Goal: Transaction & Acquisition: Book appointment/travel/reservation

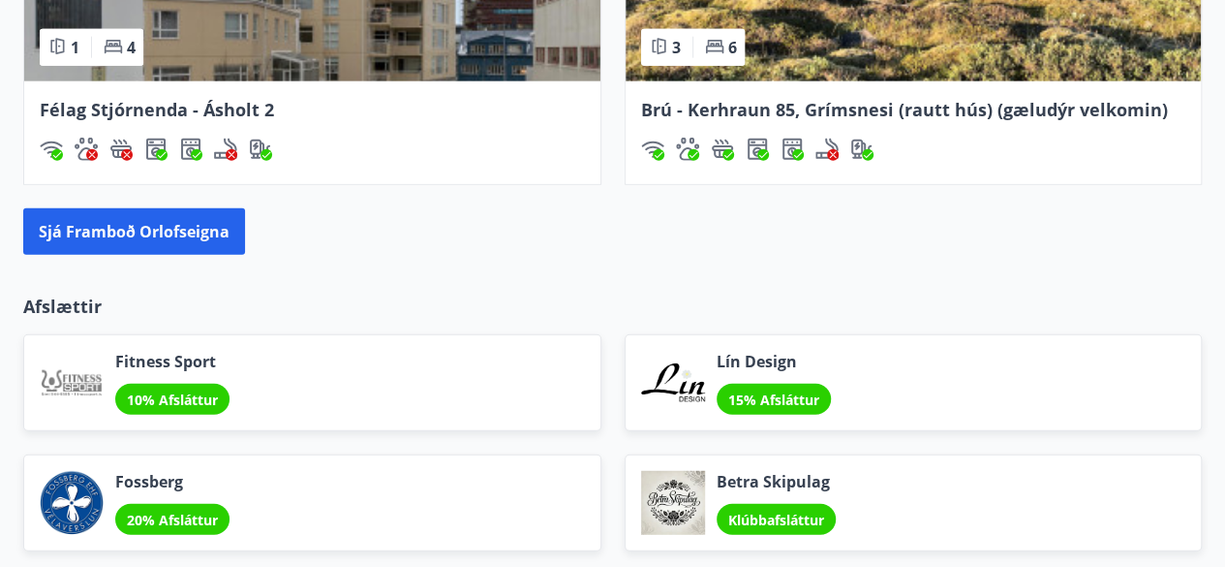
scroll to position [2402, 0]
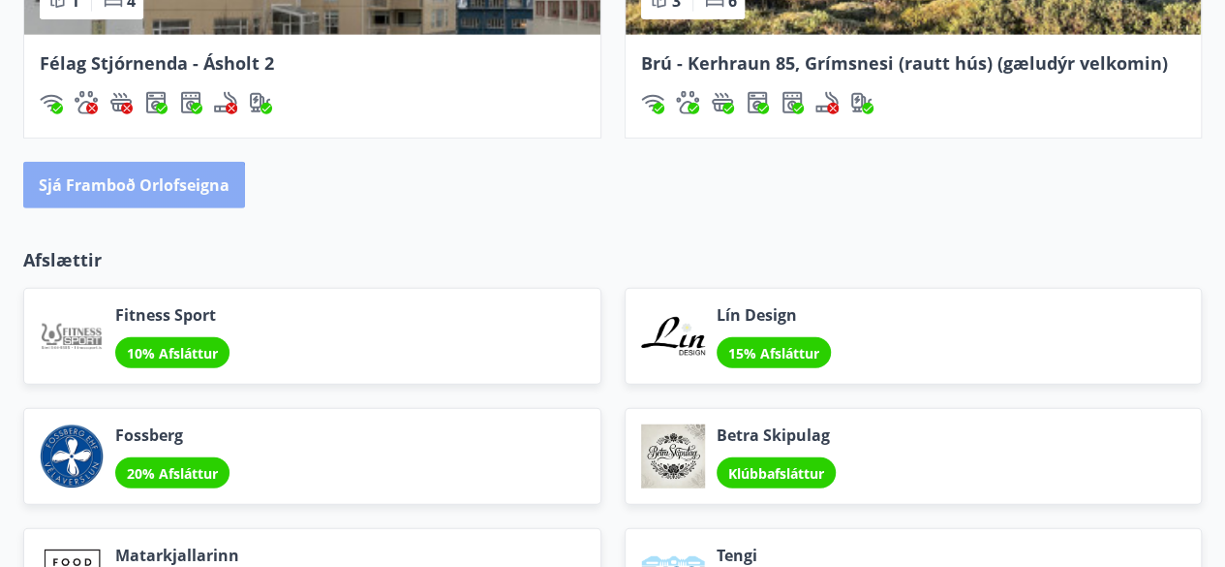
click at [130, 185] on button "Sjá framboð orlofseigna" at bounding box center [134, 185] width 222 height 46
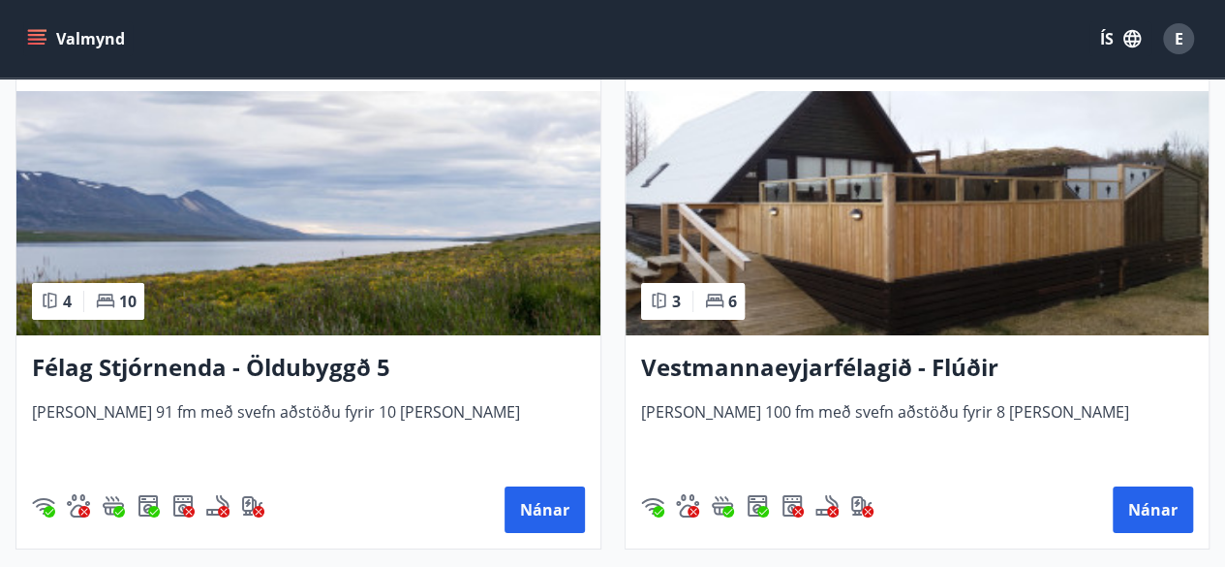
scroll to position [7246, 0]
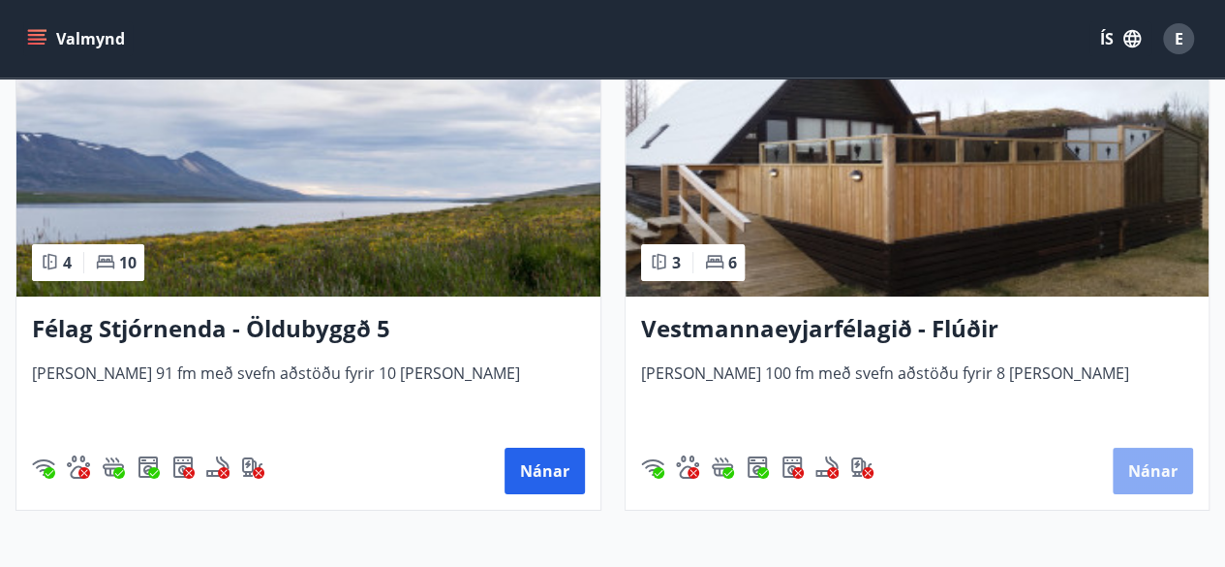
click at [1145, 470] on button "Nánar" at bounding box center [1153, 471] width 80 height 46
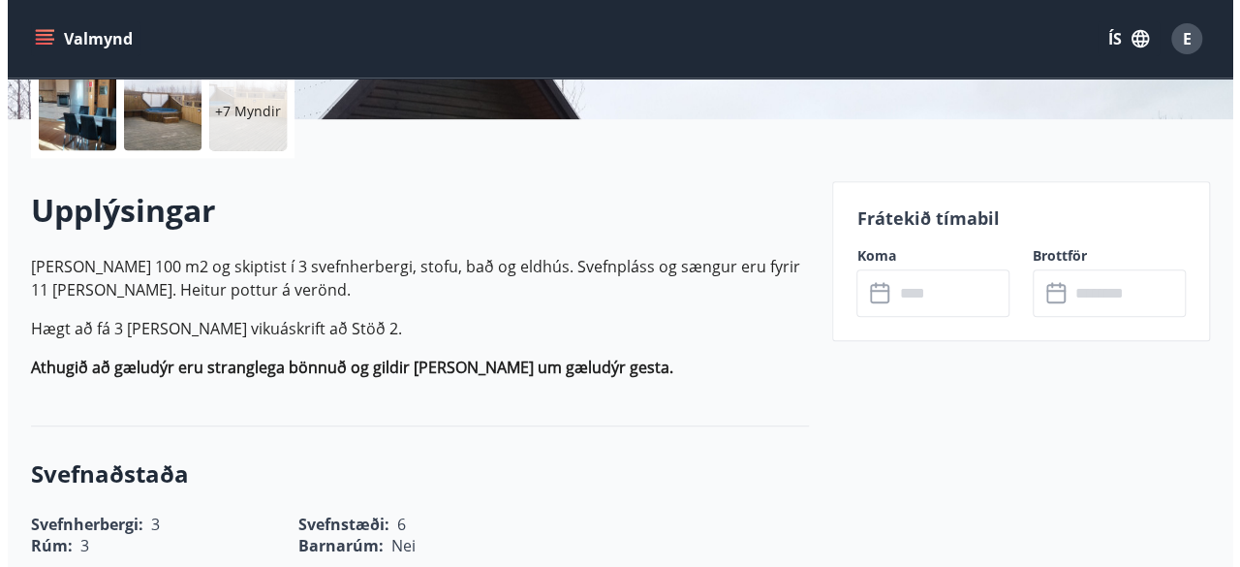
scroll to position [465, 0]
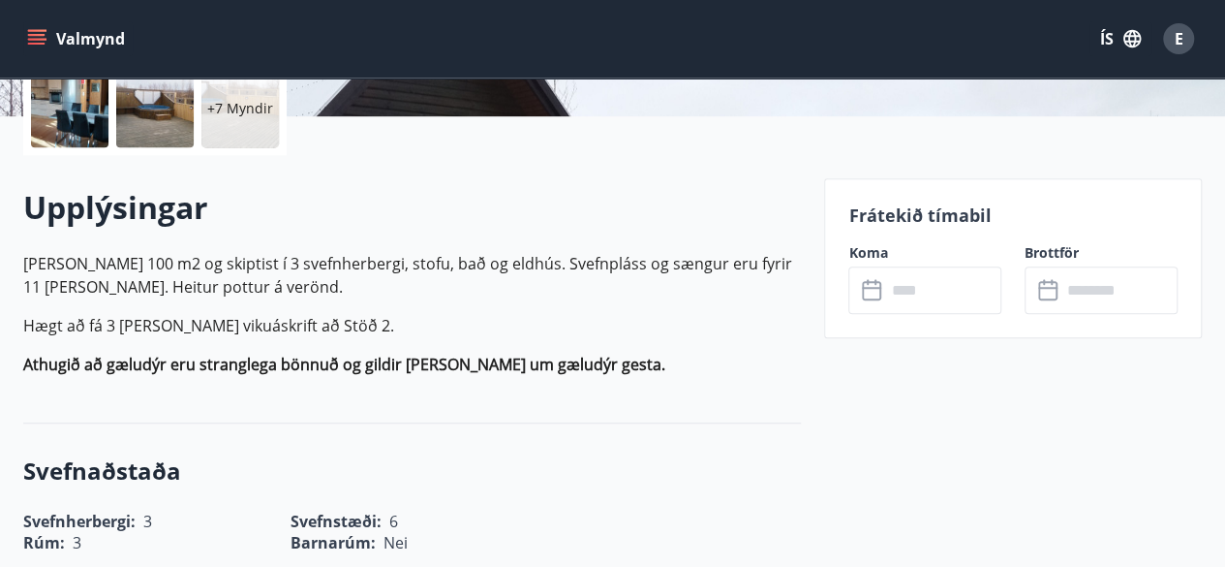
click at [869, 253] on label "Koma" at bounding box center [925, 252] width 153 height 19
click at [883, 213] on p "Frátekið tímabil" at bounding box center [1013, 214] width 329 height 25
click at [874, 292] on icon at bounding box center [873, 290] width 23 height 23
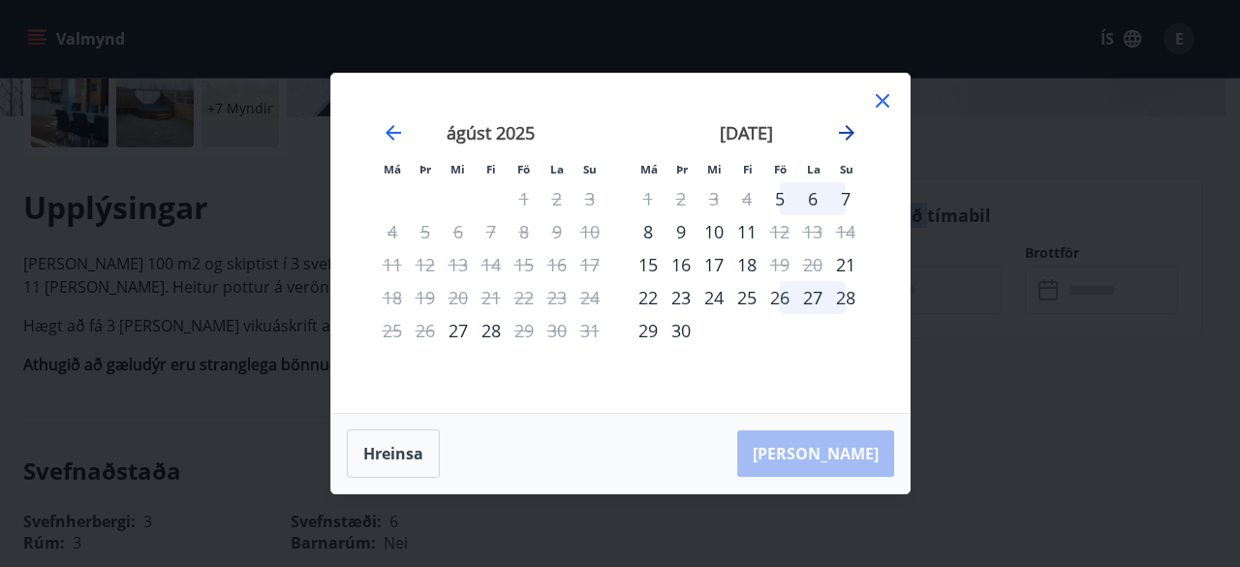
click at [847, 137] on icon "Move forward to switch to the next month." at bounding box center [846, 132] width 23 height 23
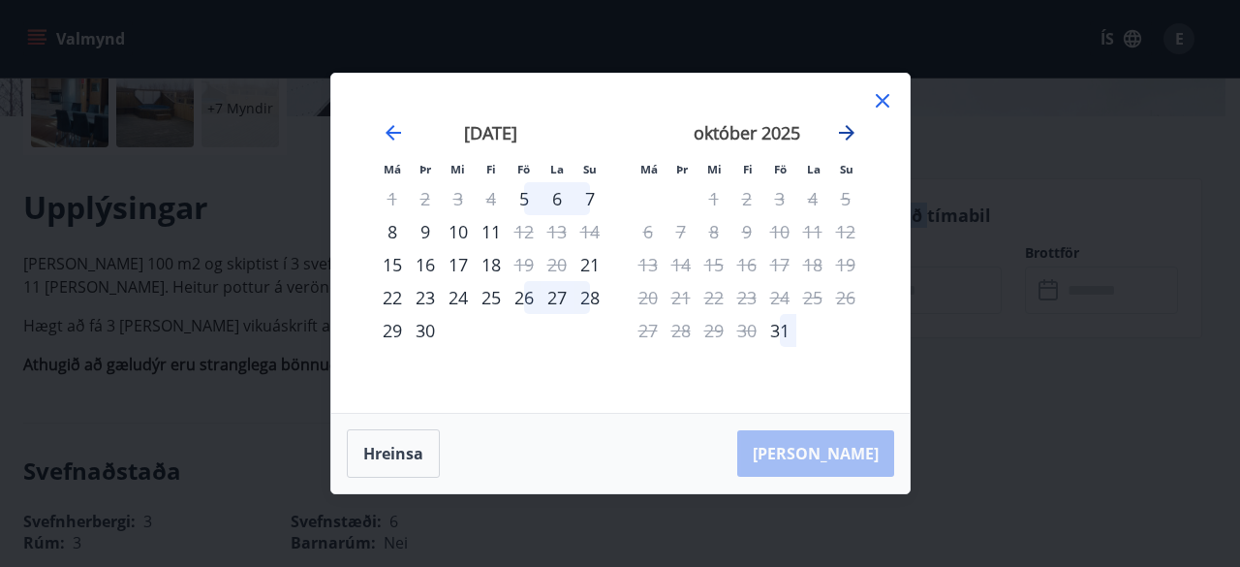
click at [847, 137] on icon "Move forward to switch to the next month." at bounding box center [846, 132] width 23 height 23
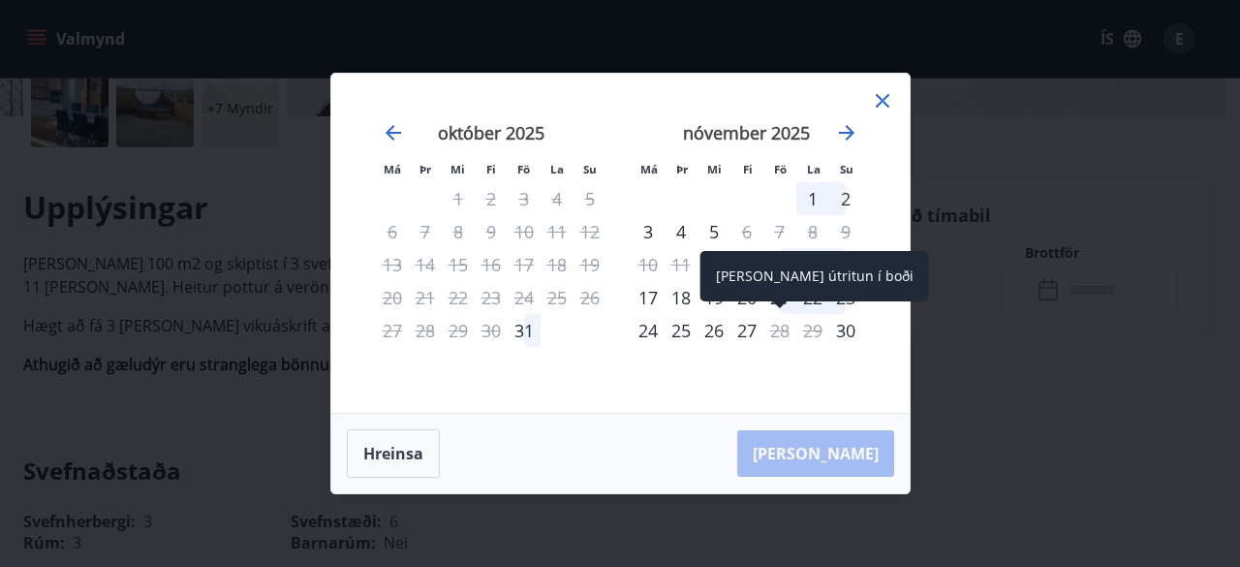
click at [773, 266] on div "Aðeins útritun í boði" at bounding box center [814, 276] width 229 height 50
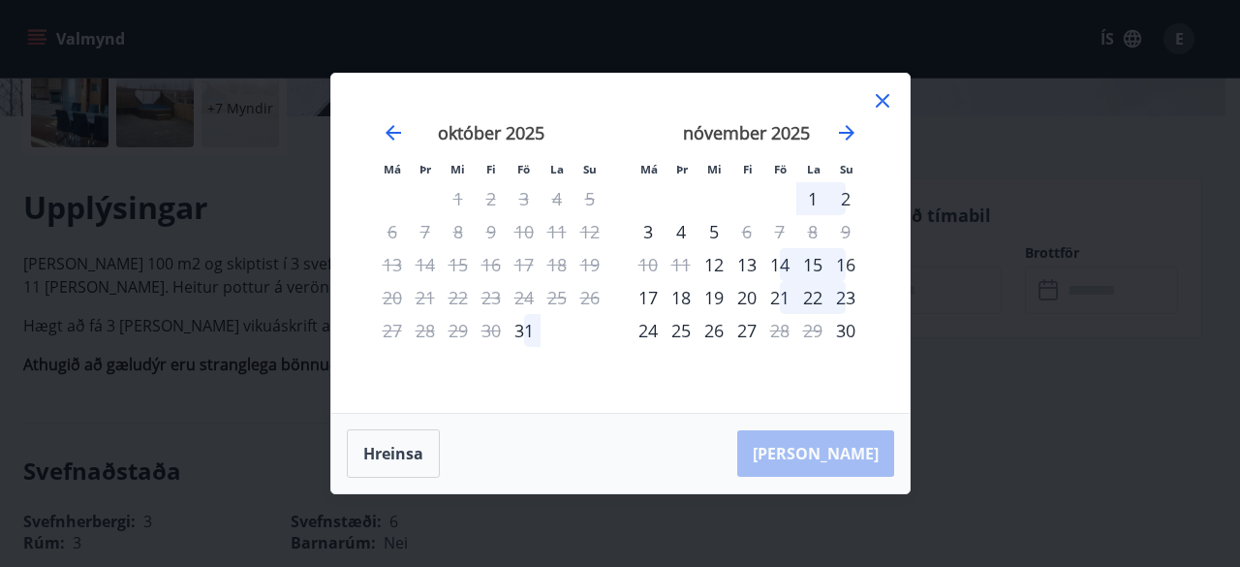
click at [783, 268] on div "14" at bounding box center [779, 264] width 33 height 33
click at [815, 265] on div "15" at bounding box center [812, 264] width 33 height 33
click at [810, 233] on div "8" at bounding box center [812, 231] width 33 height 33
click at [783, 263] on div "14" at bounding box center [779, 264] width 33 height 33
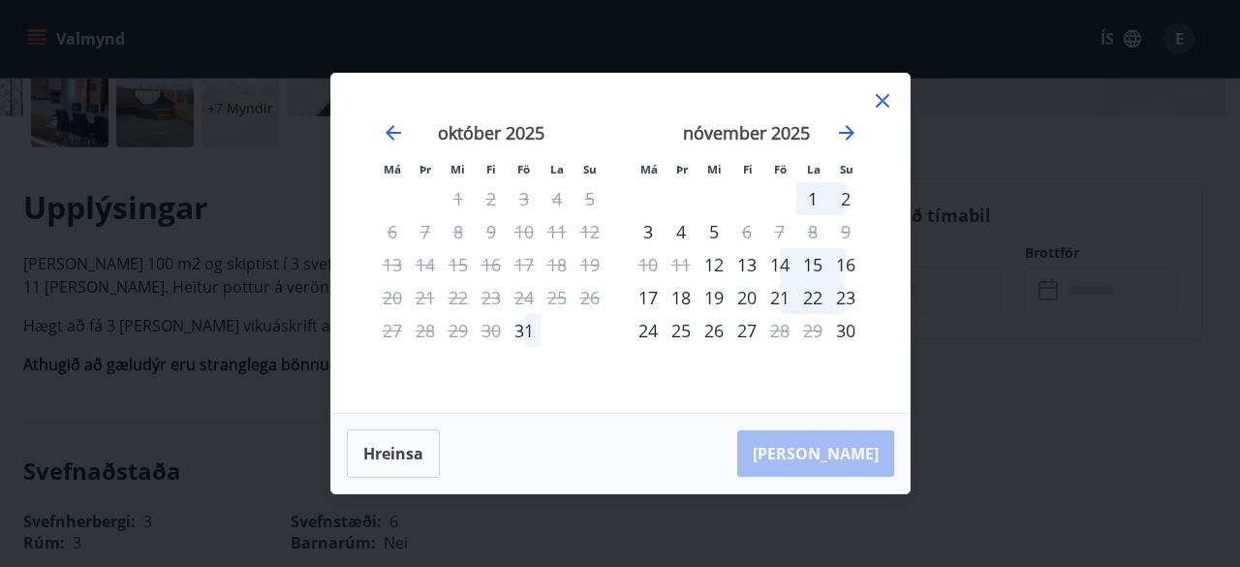
click at [783, 263] on div "14" at bounding box center [779, 264] width 33 height 33
click at [827, 461] on div "Hreinsa Taka Frá" at bounding box center [620, 453] width 578 height 79
click at [779, 268] on div "14" at bounding box center [779, 264] width 33 height 33
click at [816, 294] on div "22" at bounding box center [812, 297] width 33 height 33
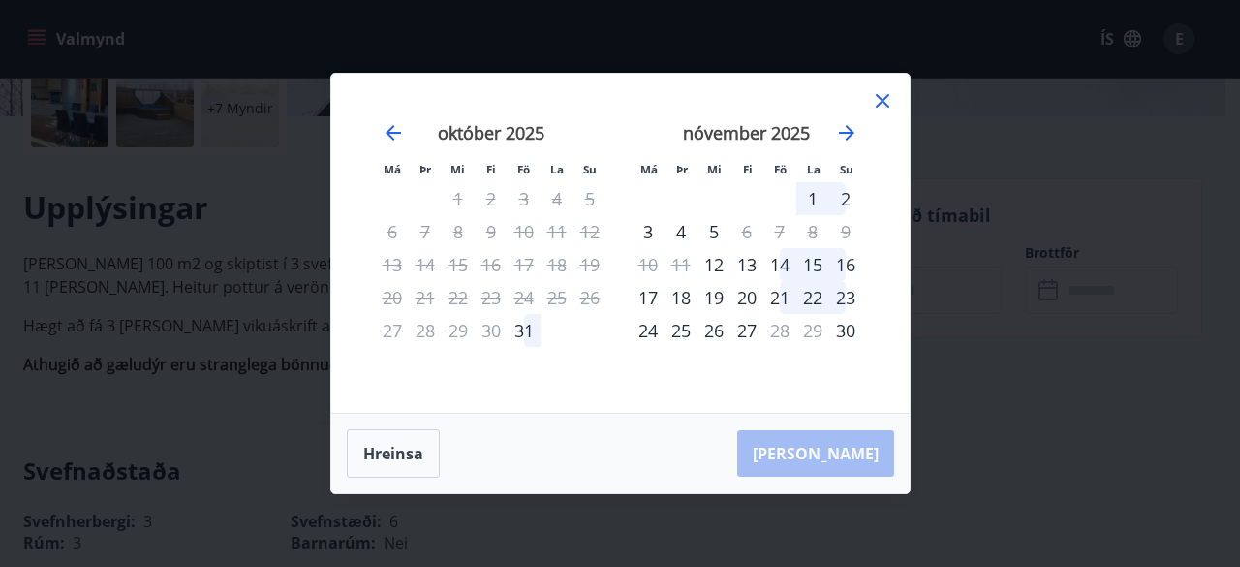
click at [785, 263] on div "14" at bounding box center [779, 264] width 33 height 33
click at [808, 266] on div "15" at bounding box center [812, 264] width 33 height 33
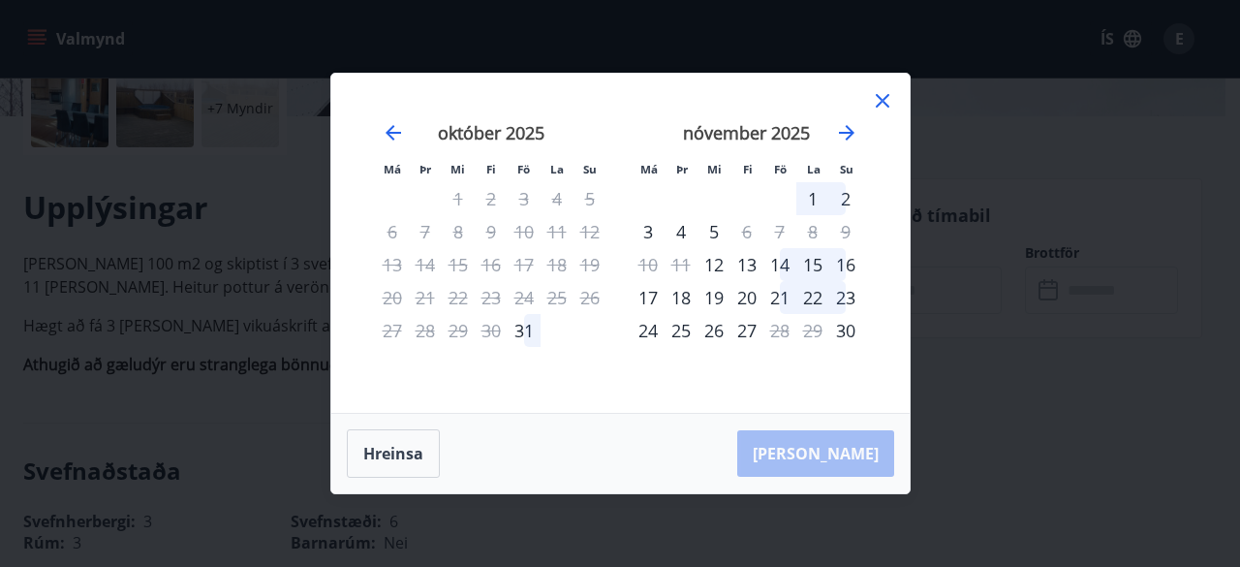
click at [844, 263] on div "16" at bounding box center [845, 264] width 33 height 33
click at [780, 293] on div "21" at bounding box center [779, 297] width 33 height 33
click at [810, 294] on div "22" at bounding box center [812, 297] width 33 height 33
click at [849, 297] on div "23" at bounding box center [845, 297] width 33 height 33
click at [778, 230] on div "7" at bounding box center [779, 231] width 33 height 33
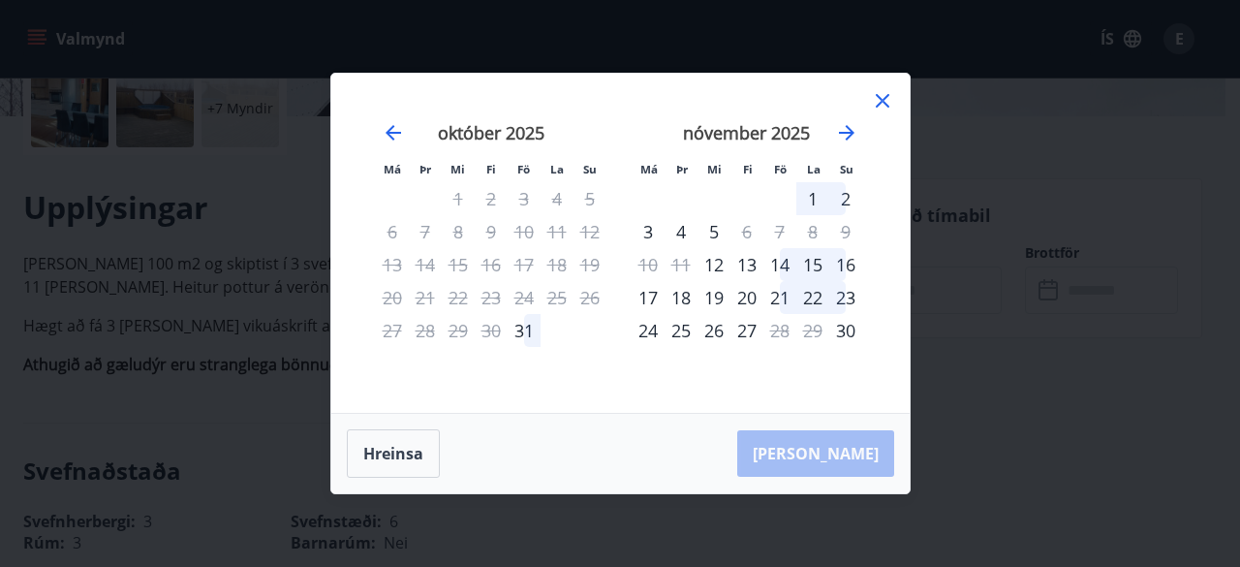
click at [778, 230] on div "7" at bounding box center [779, 231] width 33 height 33
click at [808, 234] on div "8" at bounding box center [812, 231] width 33 height 33
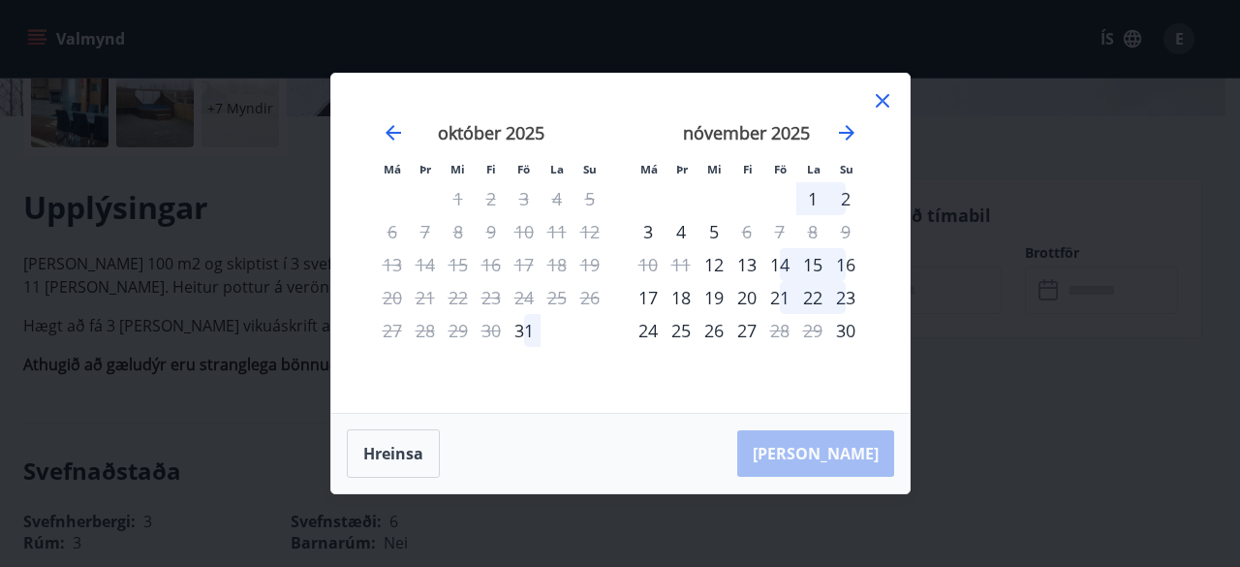
click at [785, 233] on div "7" at bounding box center [779, 231] width 33 height 33
click at [809, 232] on div "8" at bounding box center [812, 231] width 33 height 33
click at [844, 232] on div "9" at bounding box center [845, 231] width 33 height 33
click at [779, 265] on div "14" at bounding box center [779, 264] width 33 height 33
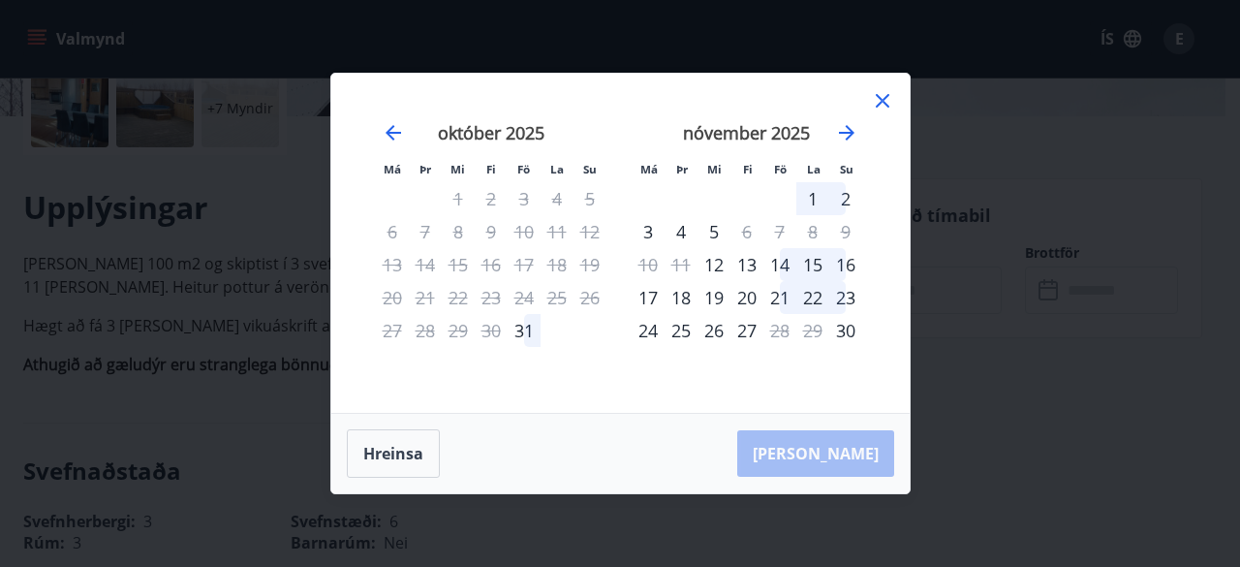
click at [820, 261] on div "15" at bounding box center [812, 264] width 33 height 33
click at [858, 263] on div "16" at bounding box center [845, 264] width 33 height 33
click at [847, 299] on div "23" at bounding box center [845, 297] width 33 height 33
drag, startPoint x: 813, startPoint y: 290, endPoint x: 781, endPoint y: 294, distance: 32.2
click at [781, 294] on tr "17 18 19 20 21 22 23" at bounding box center [747, 297] width 231 height 33
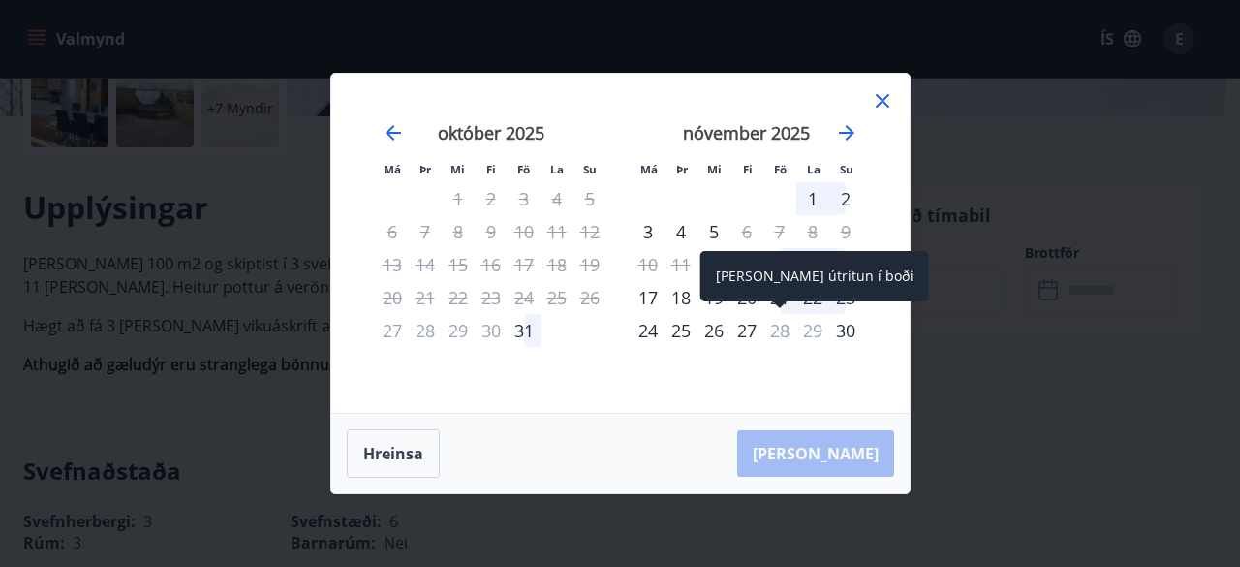
drag, startPoint x: 781, startPoint y: 294, endPoint x: 781, endPoint y: 336, distance: 42.6
click at [781, 336] on tbody "1 2 3 4 5 6 7 8 9 10 11 12 13 14 15 16 17 18 19 20 21 22 23 24 25 26 27 28 29 30" at bounding box center [747, 264] width 231 height 165
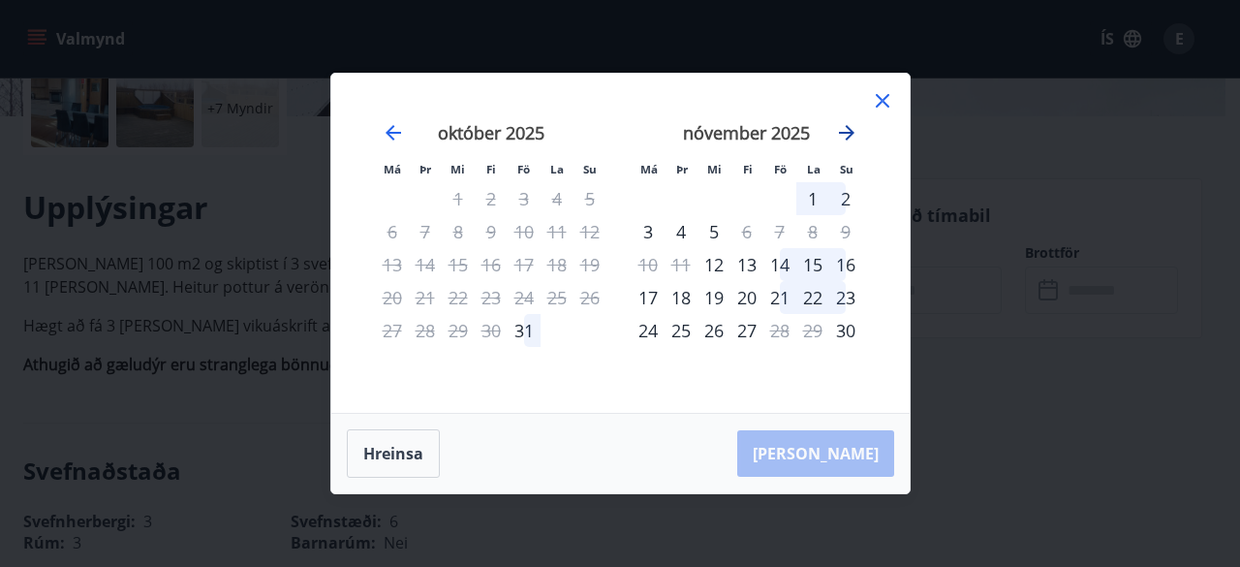
click at [849, 127] on icon "Move forward to switch to the next month." at bounding box center [846, 132] width 23 height 23
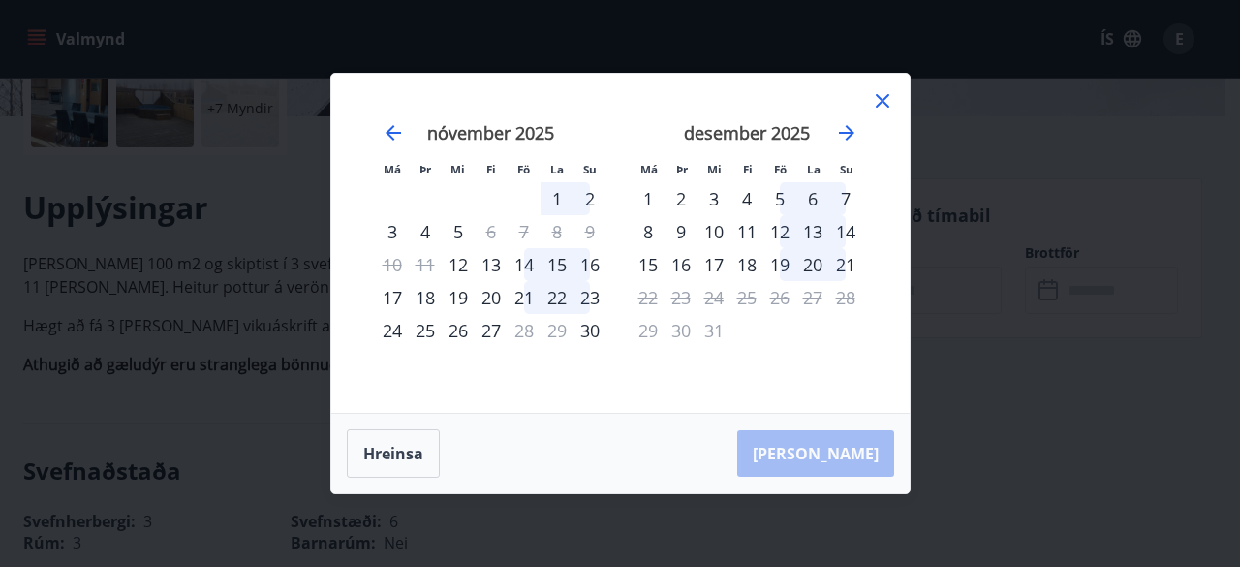
click at [559, 263] on div "15" at bounding box center [557, 264] width 33 height 33
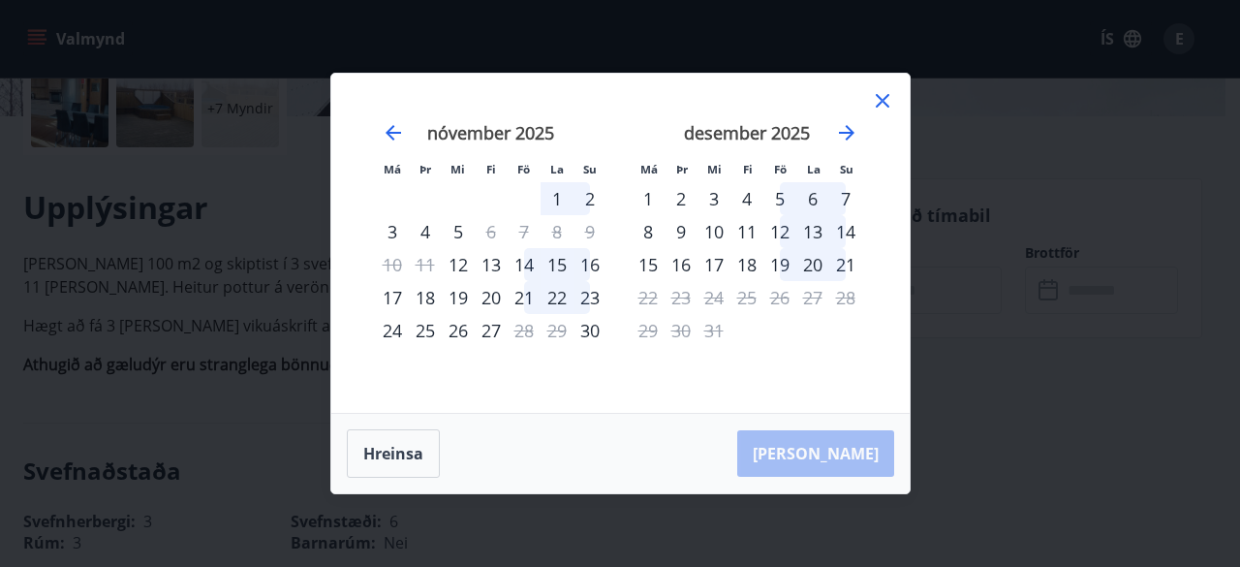
click at [566, 271] on div "15" at bounding box center [557, 264] width 33 height 33
click at [592, 267] on div "16" at bounding box center [589, 264] width 33 height 33
click at [523, 267] on div "14" at bounding box center [524, 264] width 33 height 33
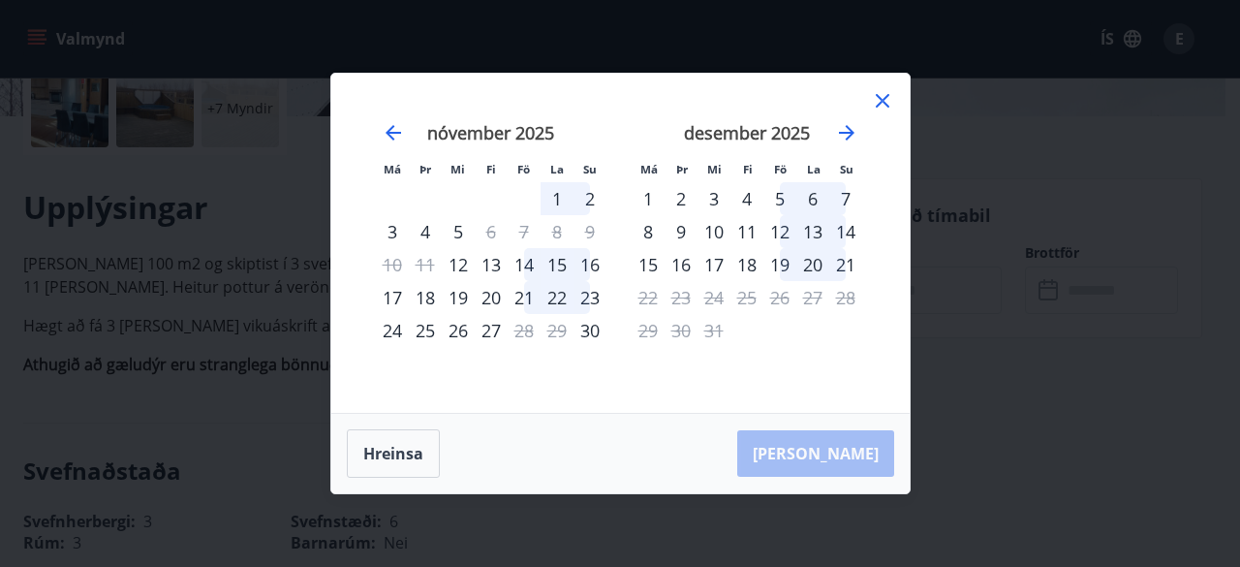
click at [523, 267] on div "14" at bounding box center [524, 264] width 33 height 33
click at [647, 262] on div "15" at bounding box center [648, 264] width 33 height 33
click at [652, 232] on div "8" at bounding box center [648, 231] width 33 height 33
click at [679, 234] on div "9" at bounding box center [681, 231] width 33 height 33
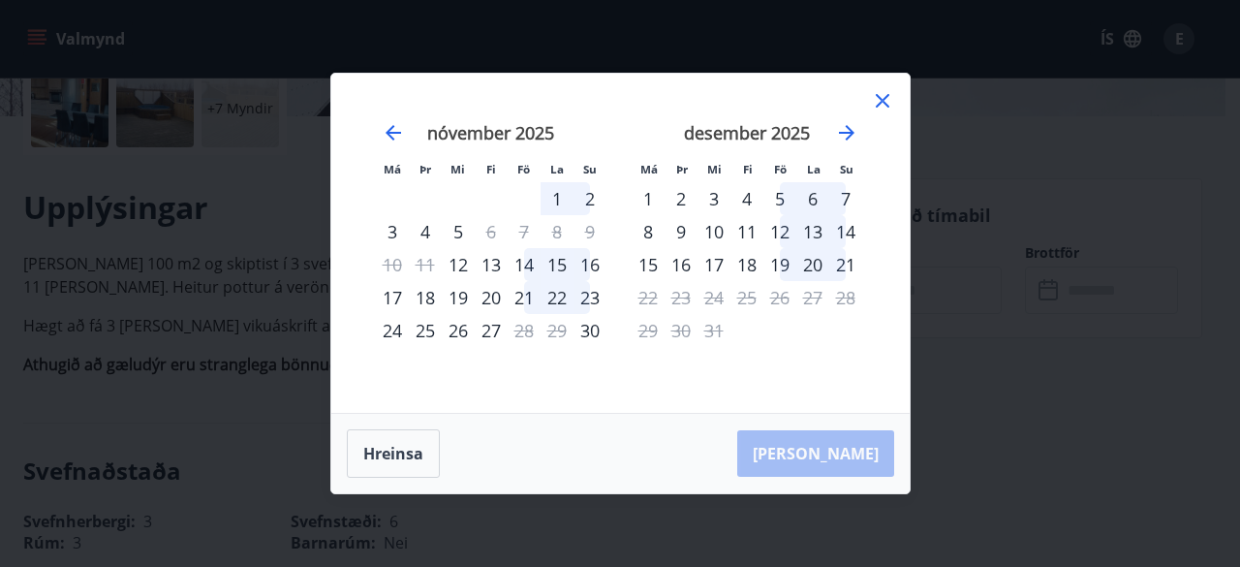
click at [556, 296] on div "22" at bounding box center [557, 297] width 33 height 33
click at [517, 294] on div "21" at bounding box center [524, 297] width 33 height 33
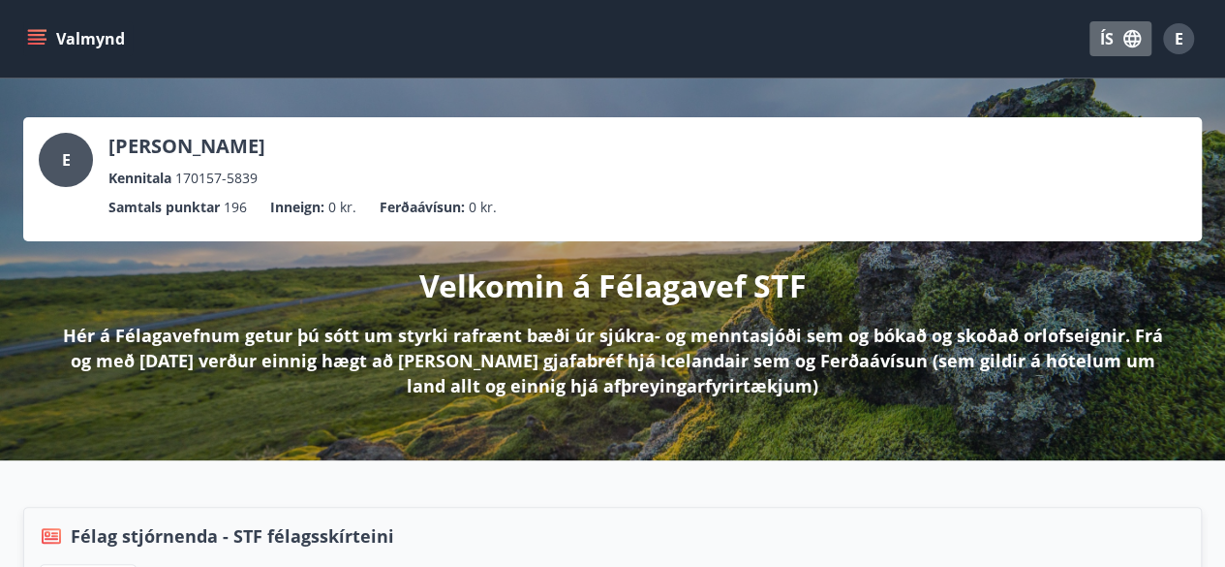
click at [1104, 41] on button "ÍS" at bounding box center [1121, 38] width 62 height 35
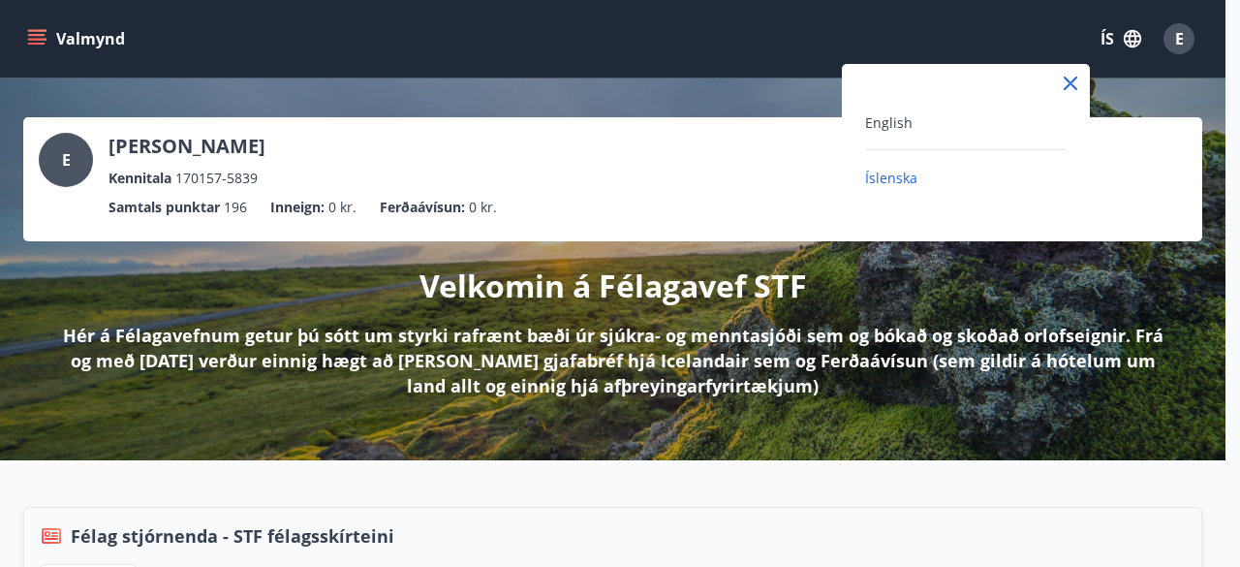
click at [305, 22] on div at bounding box center [620, 283] width 1240 height 567
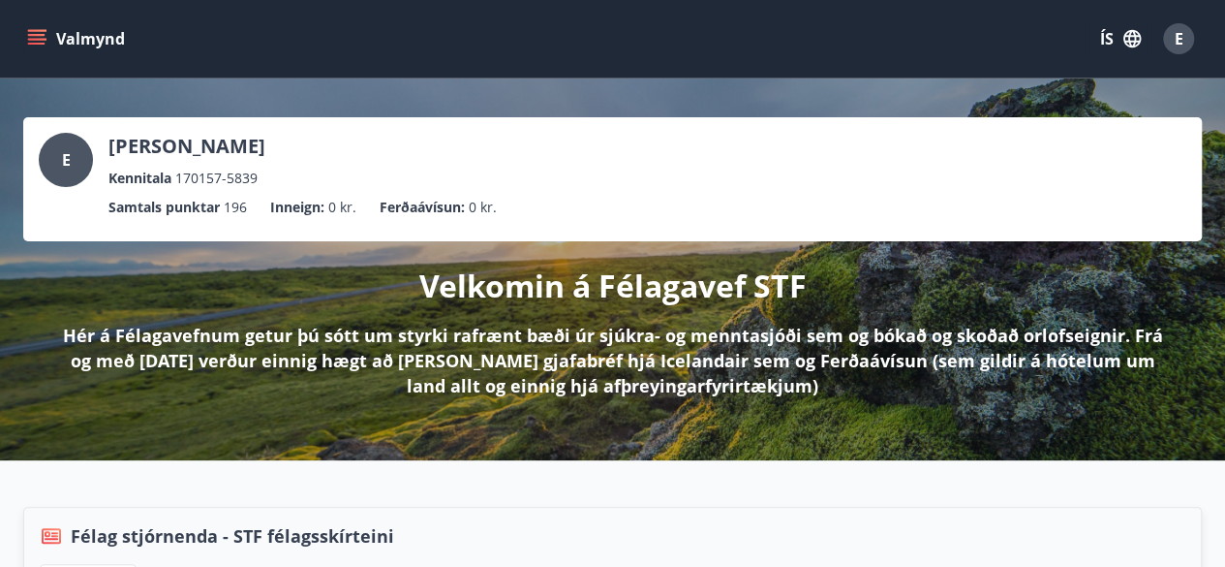
click at [86, 38] on button "Valmynd" at bounding box center [77, 38] width 109 height 35
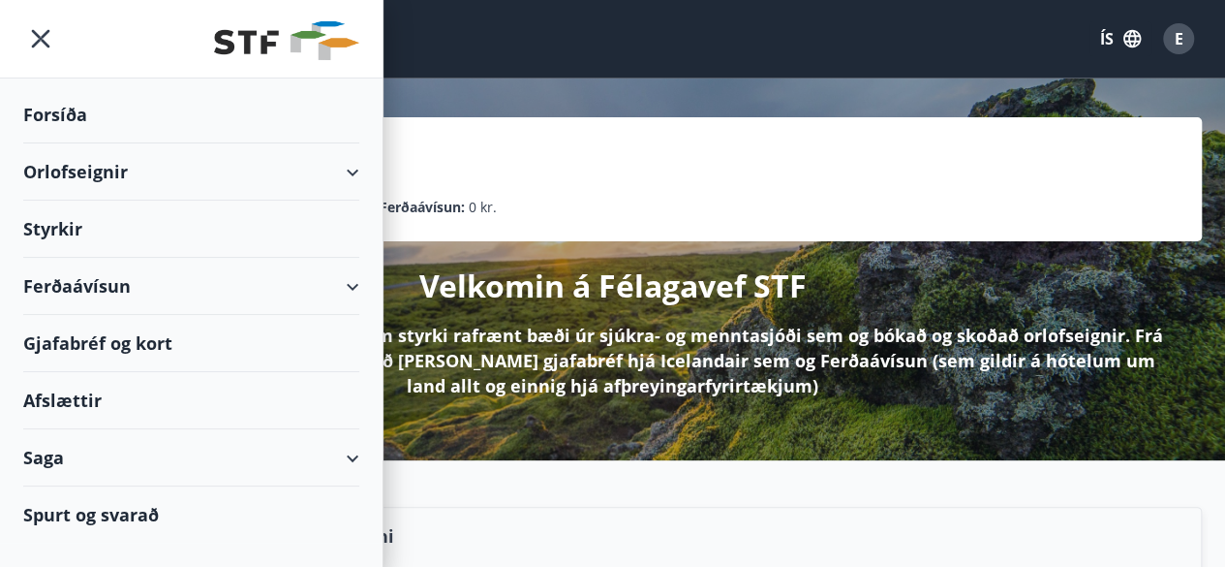
click at [89, 165] on div "Orlofseignir" at bounding box center [191, 171] width 336 height 57
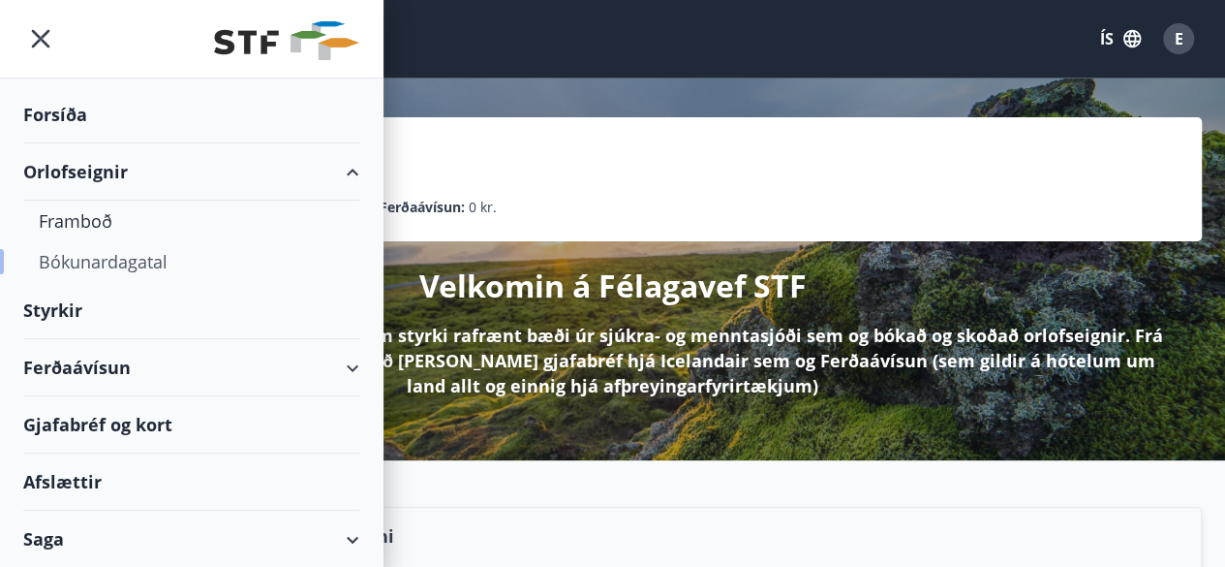
click at [96, 262] on div "Bókunardagatal" at bounding box center [191, 261] width 305 height 41
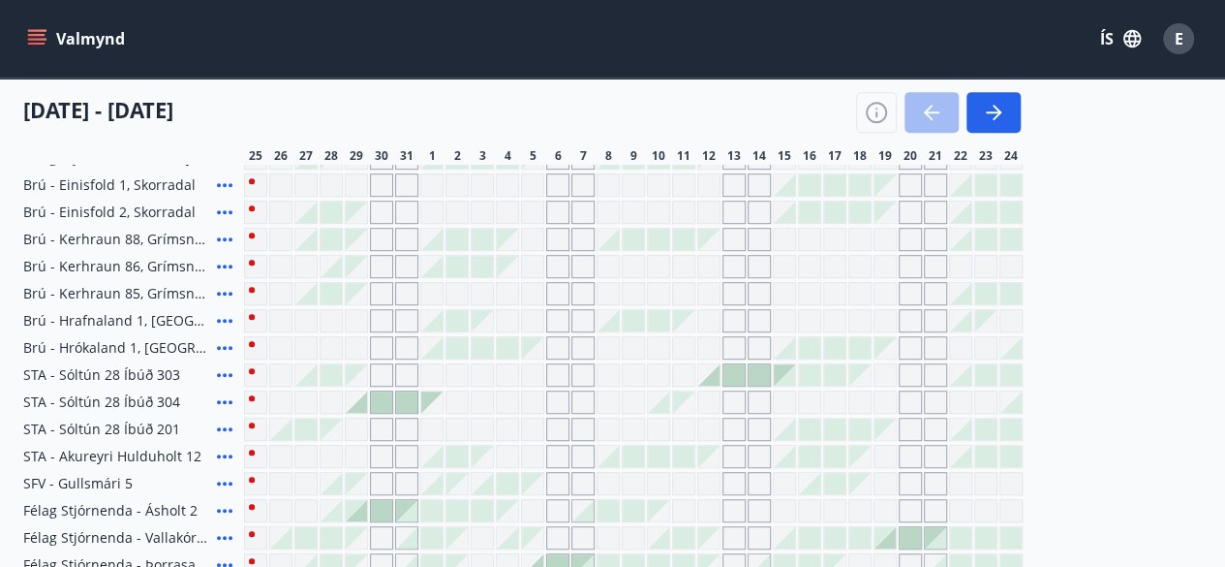
scroll to position [446, 0]
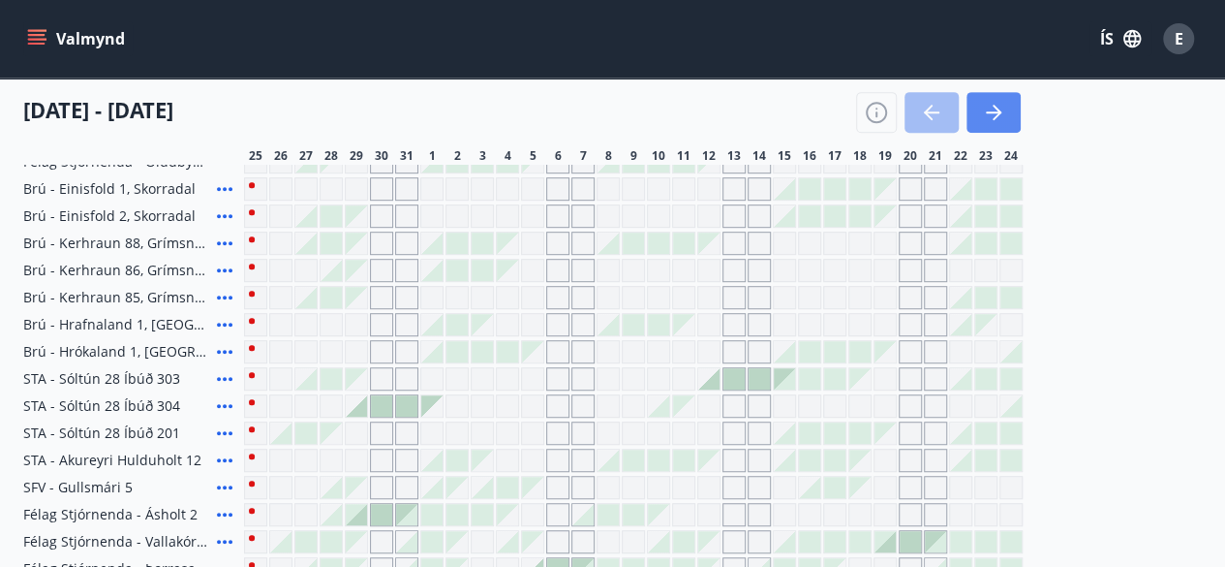
click at [987, 117] on icon "button" at bounding box center [993, 112] width 23 height 23
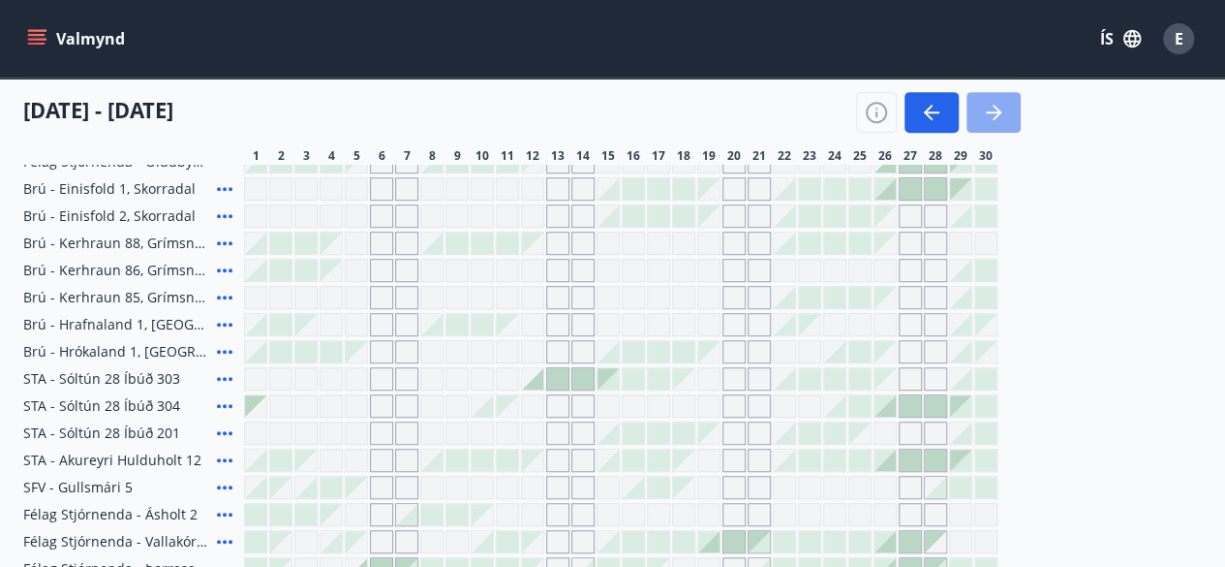
click at [987, 117] on icon "button" at bounding box center [993, 112] width 23 height 23
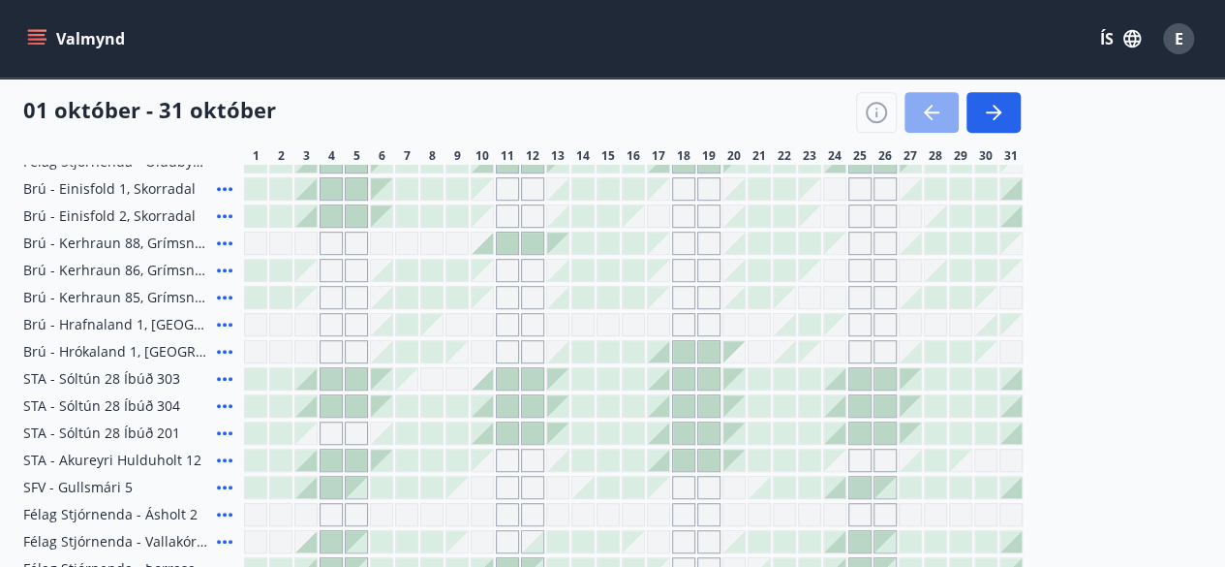
click at [929, 109] on icon "button" at bounding box center [931, 112] width 23 height 23
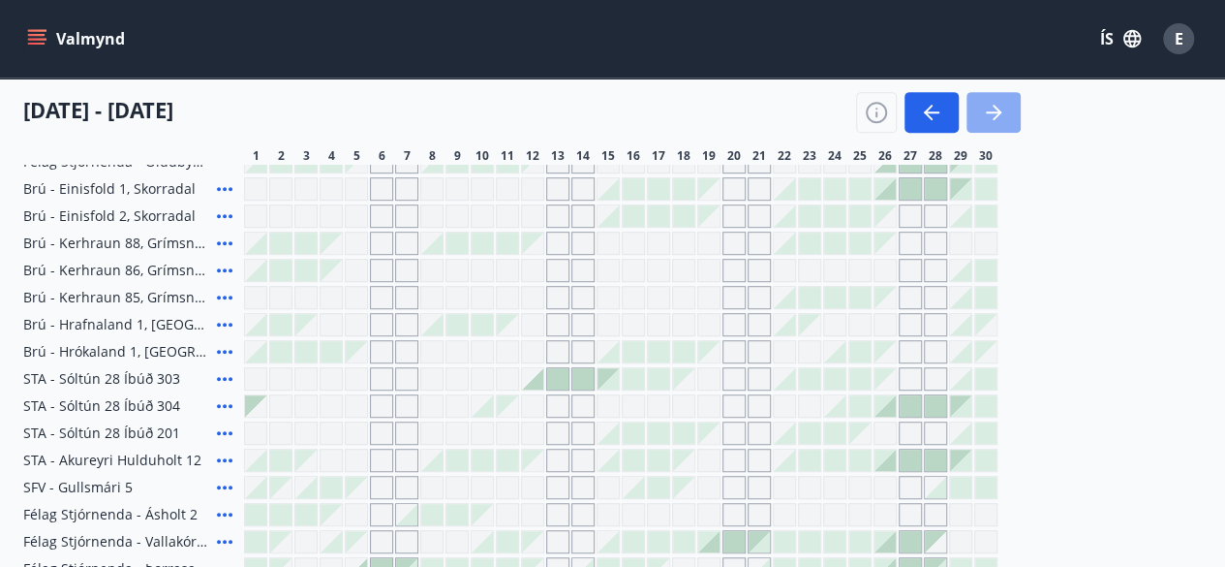
click at [992, 114] on icon "button" at bounding box center [993, 112] width 23 height 23
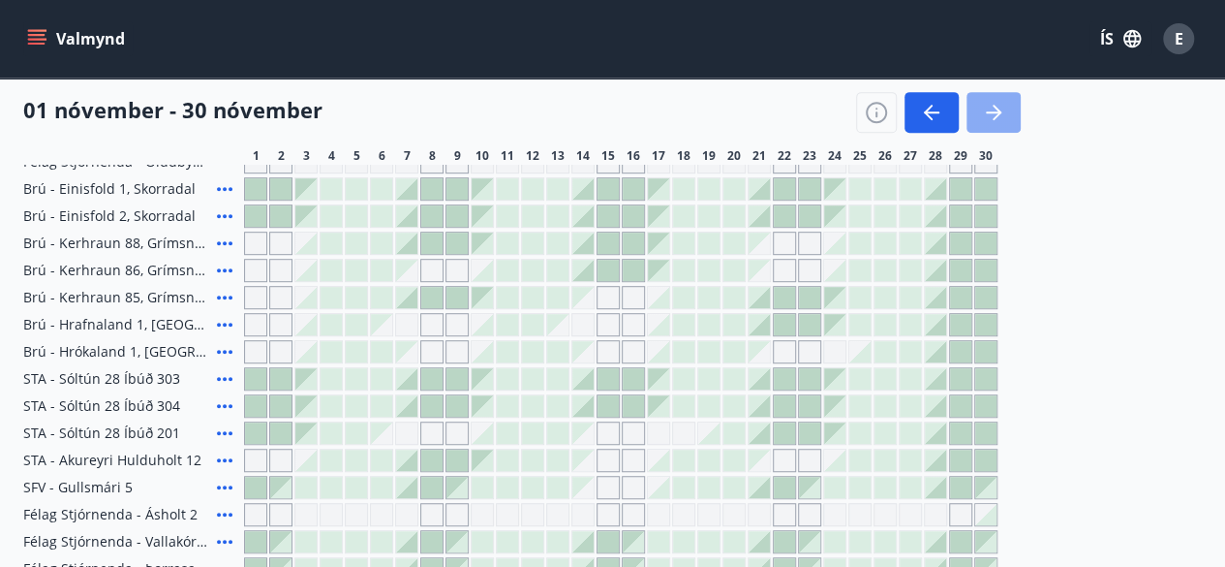
click at [992, 114] on icon "button" at bounding box center [993, 112] width 23 height 23
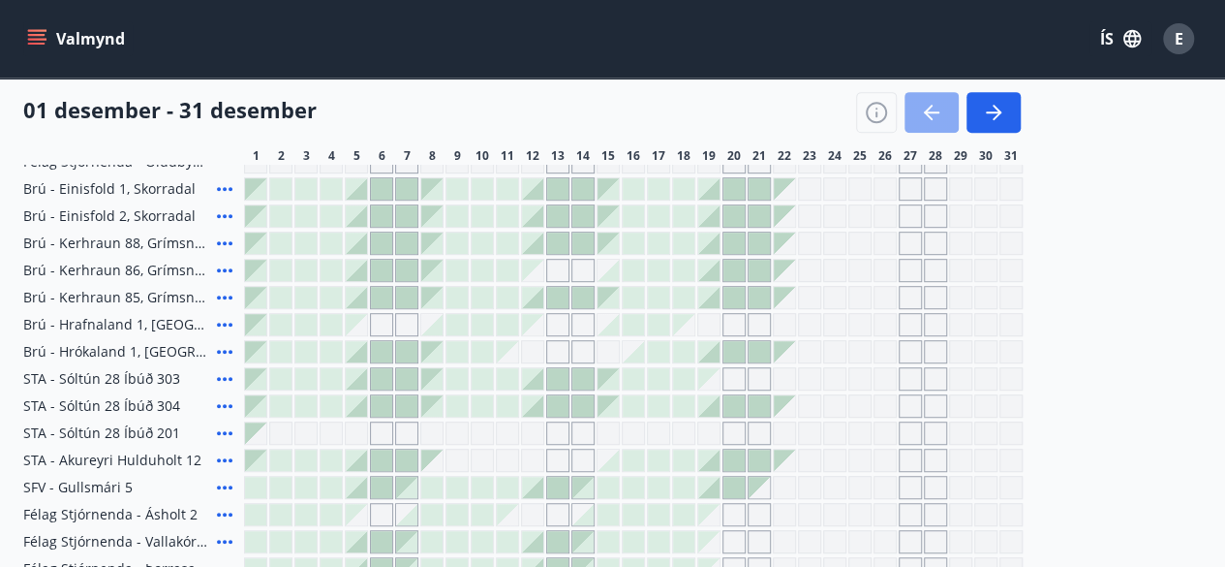
click at [924, 113] on icon "button" at bounding box center [931, 112] width 23 height 23
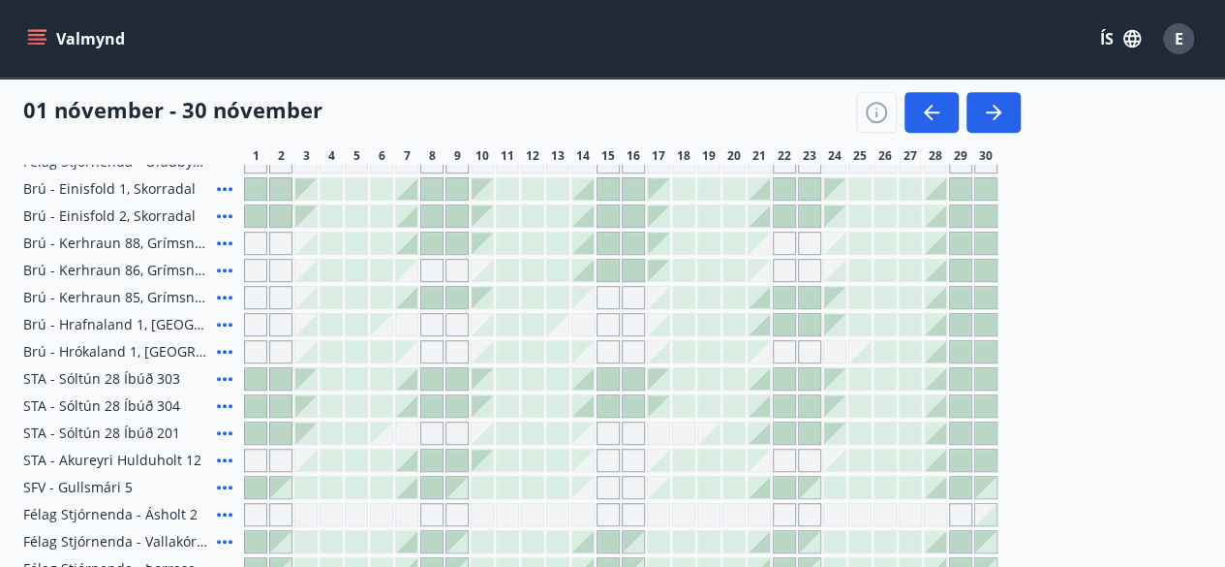
click at [1223, 552] on div "Svæði Allt Dagsetningar Veldu tímabil Svefnstæði +1 01 nóvember - 30 nóvember 1…" at bounding box center [612, 240] width 1225 height 951
drag, startPoint x: 1223, startPoint y: 552, endPoint x: 1232, endPoint y: 558, distance: 11.3
click at [1225, 558] on html "Valmynd ÍS E Bókunardagatal Svæði Allt Dagsetningar Veldu tímabil Svefnstæði +1…" at bounding box center [612, 253] width 1225 height 1399
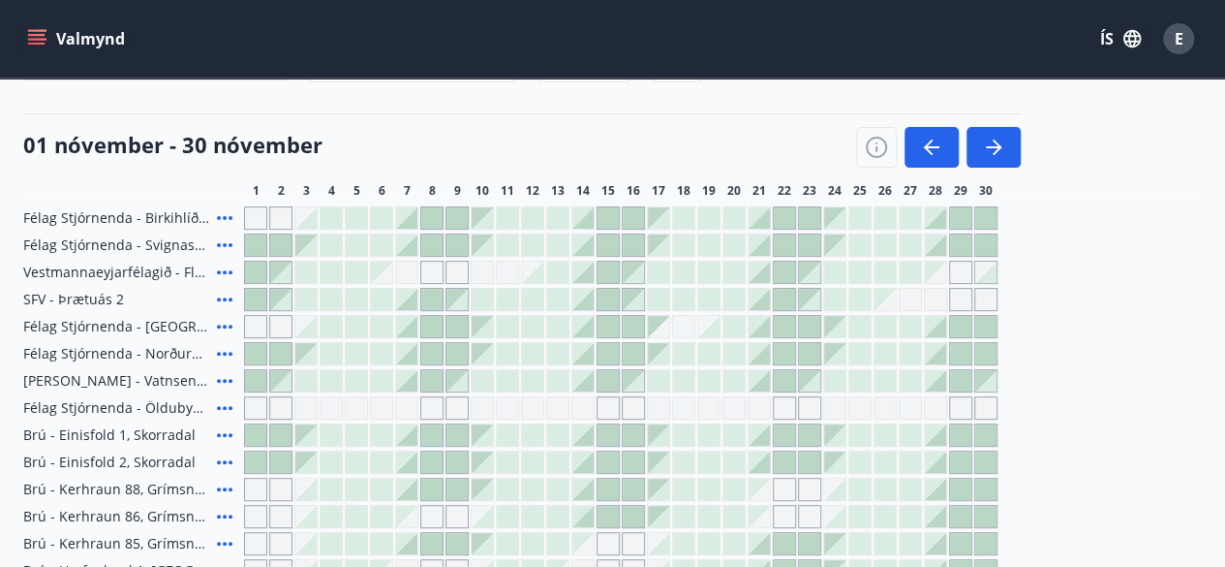
scroll to position [161, 0]
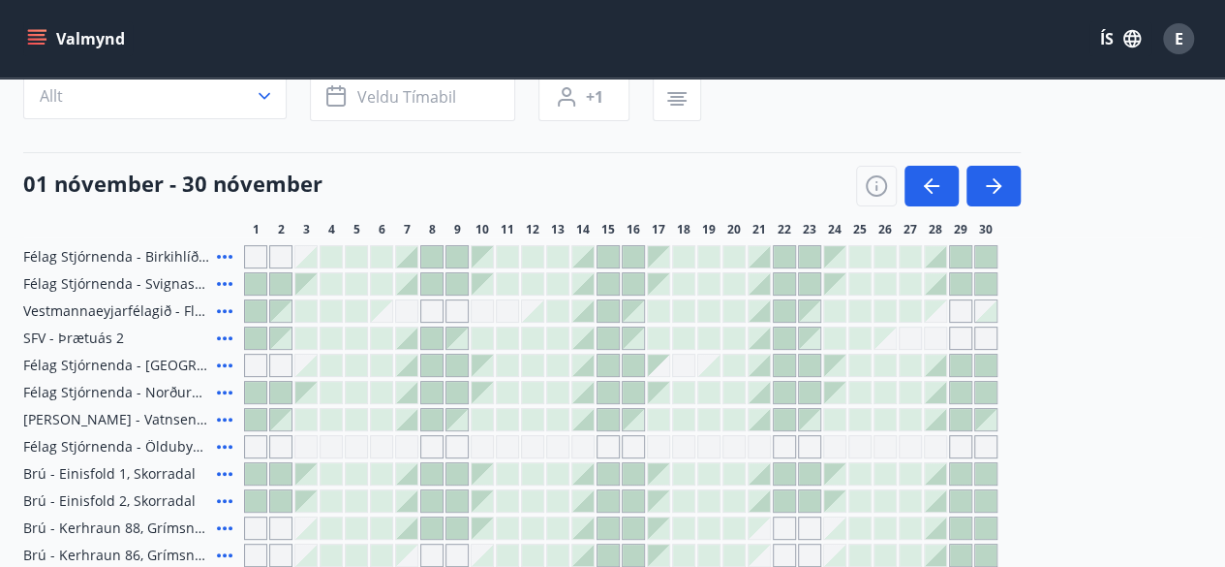
click at [107, 309] on span "Vestmannaeyjarfélagið - Flúðir" at bounding box center [116, 310] width 186 height 19
click at [187, 313] on span "Vestmannaeyjarfélagið - Flúðir" at bounding box center [116, 310] width 186 height 19
click at [225, 309] on icon at bounding box center [224, 311] width 15 height 4
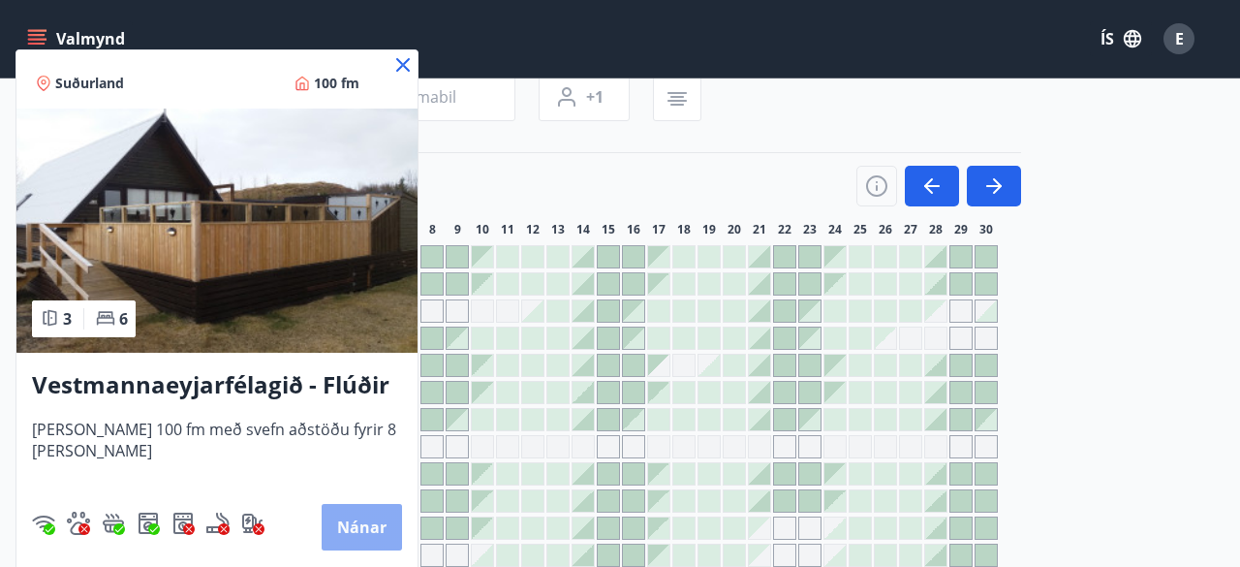
click at [349, 521] on button "Nánar" at bounding box center [362, 527] width 80 height 46
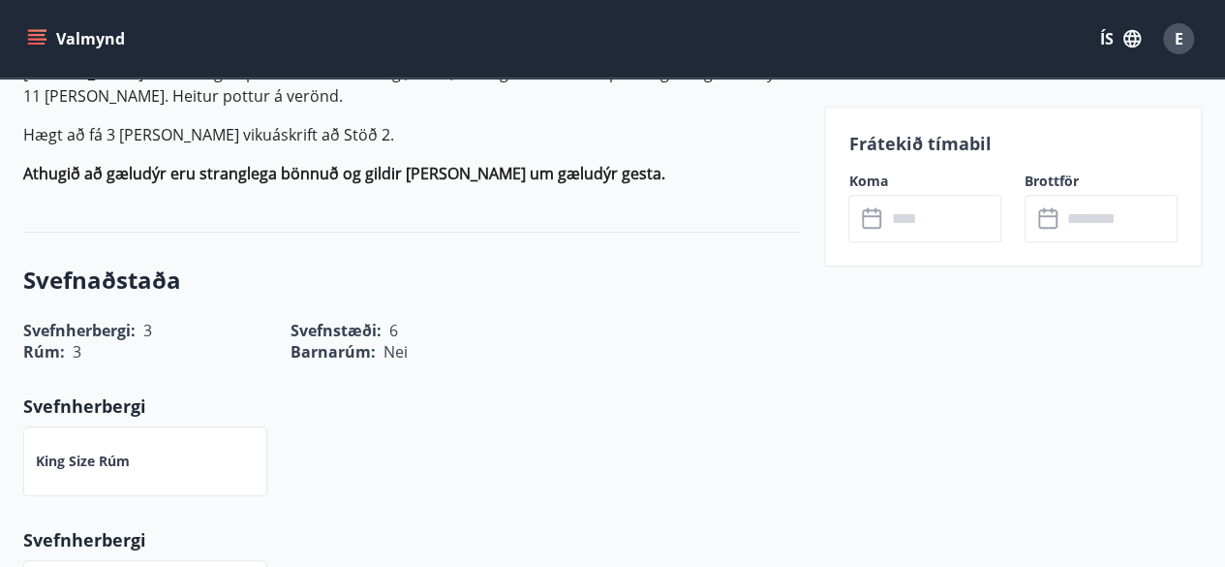
scroll to position [659, 0]
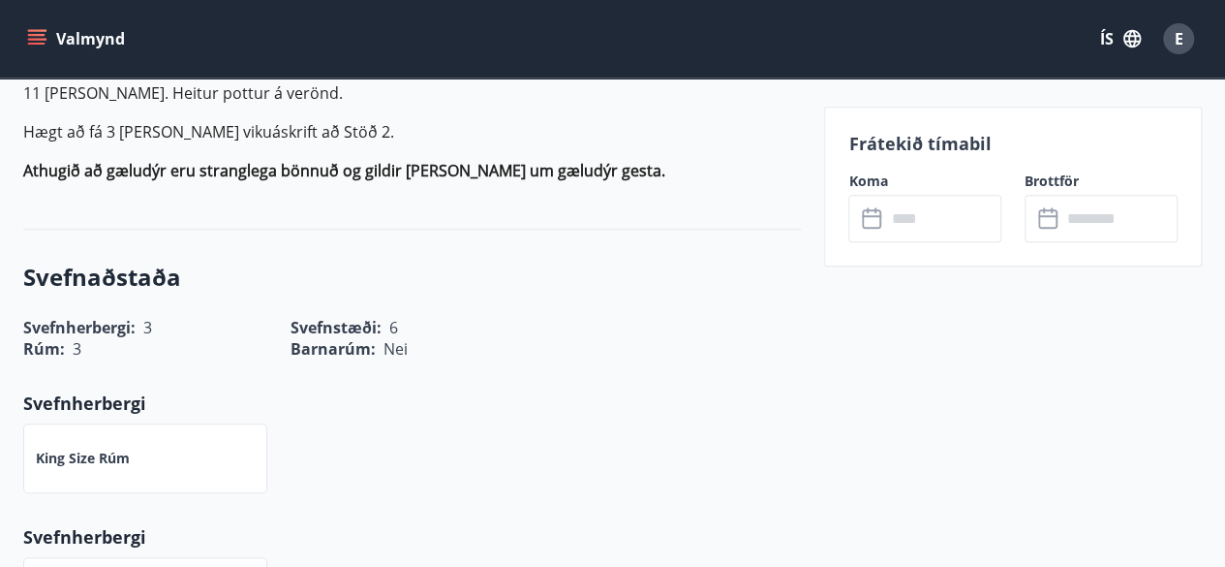
click at [864, 226] on icon at bounding box center [871, 218] width 19 height 19
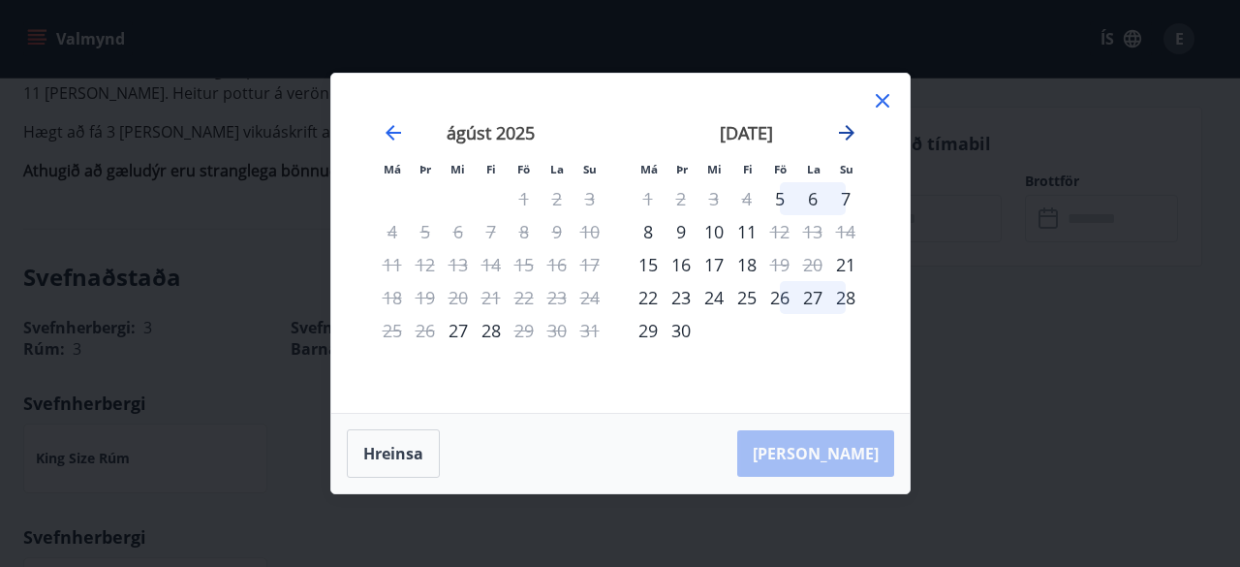
click at [850, 132] on icon "Move forward to switch to the next month." at bounding box center [846, 132] width 23 height 23
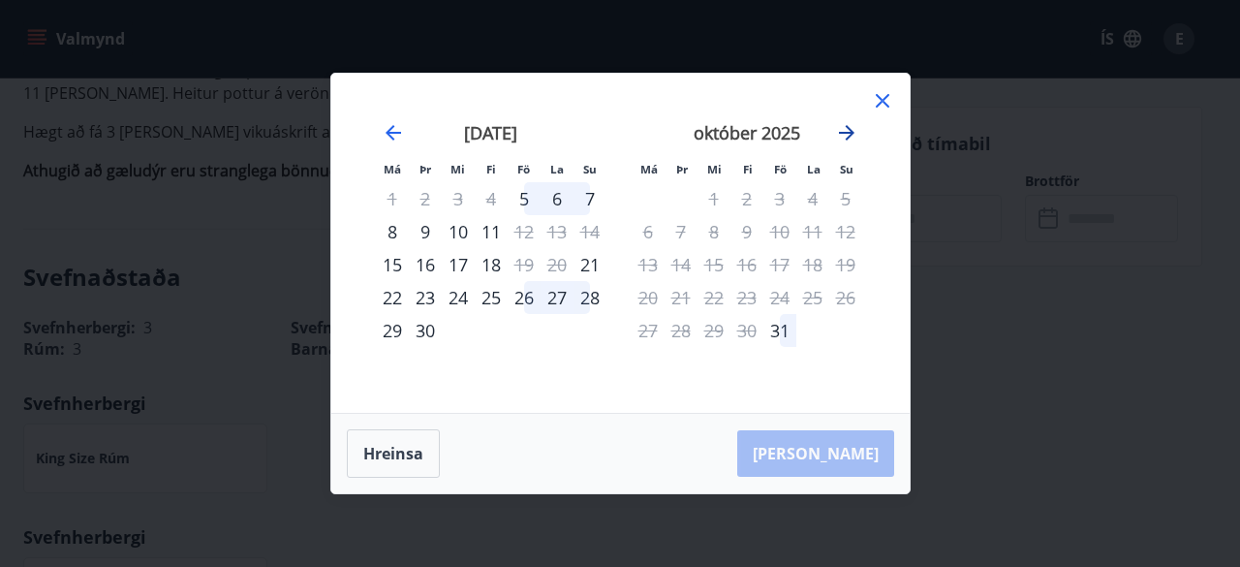
click at [850, 132] on icon "Move forward to switch to the next month." at bounding box center [846, 132] width 23 height 23
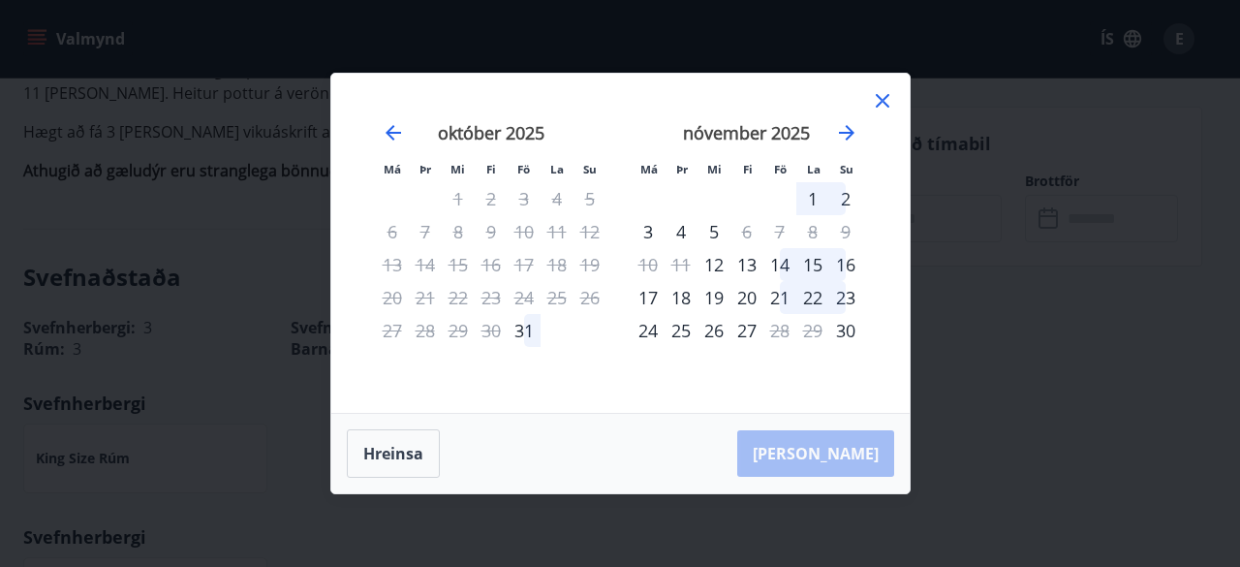
click at [782, 266] on div "14" at bounding box center [779, 264] width 33 height 33
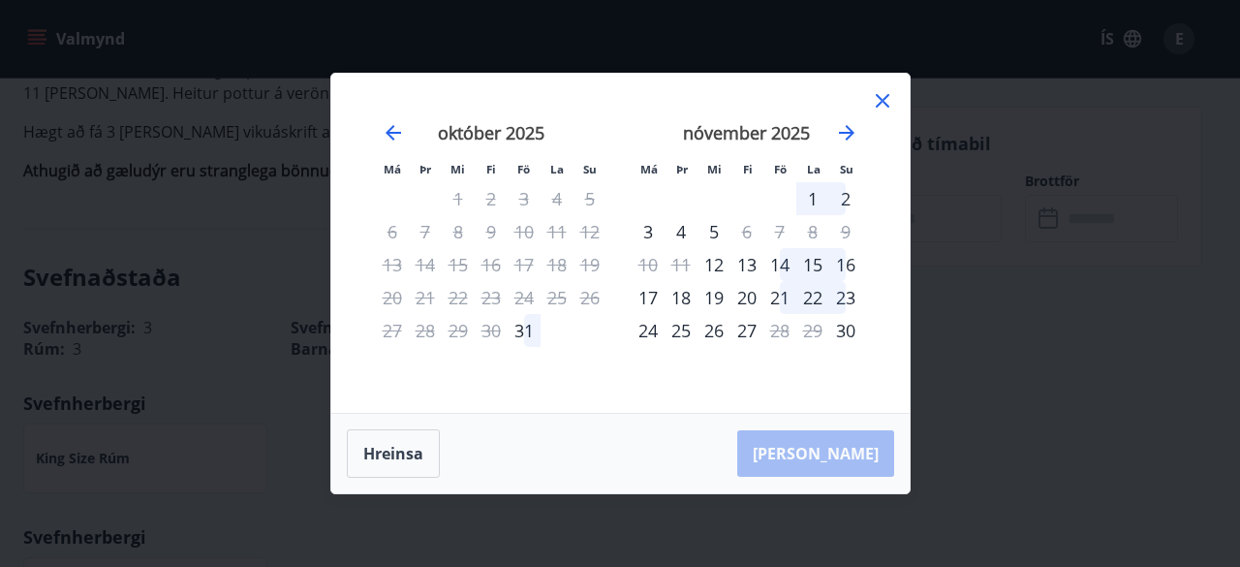
click at [817, 264] on div "15" at bounding box center [812, 264] width 33 height 33
click at [846, 265] on div "16" at bounding box center [845, 264] width 33 height 33
click at [883, 105] on icon at bounding box center [882, 100] width 23 height 23
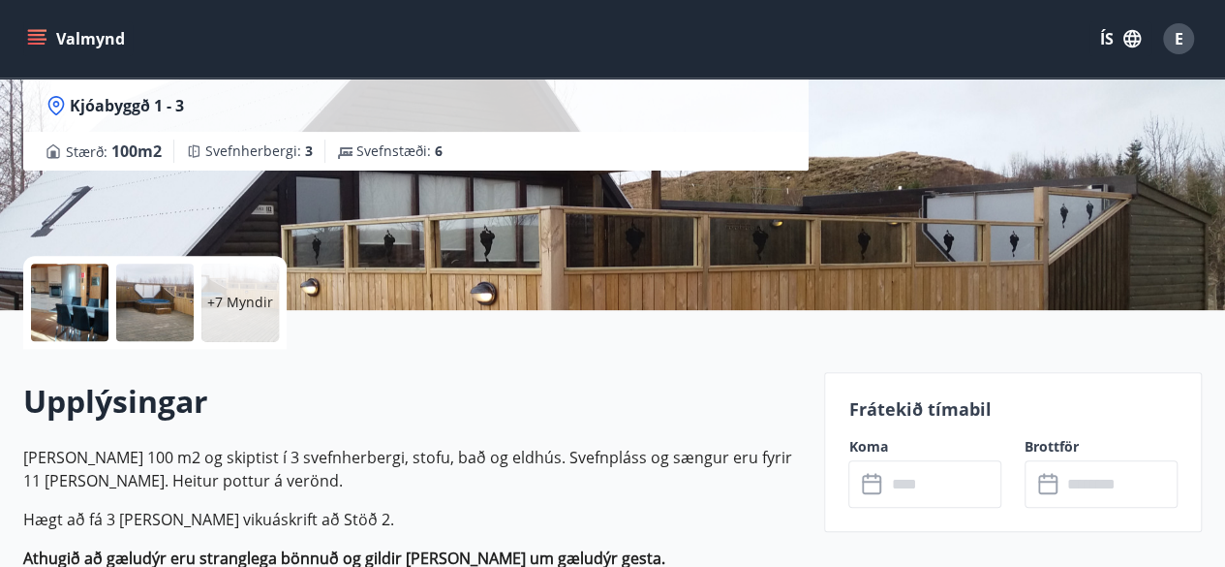
scroll to position [271, 0]
click at [897, 489] on input "text" at bounding box center [943, 483] width 116 height 47
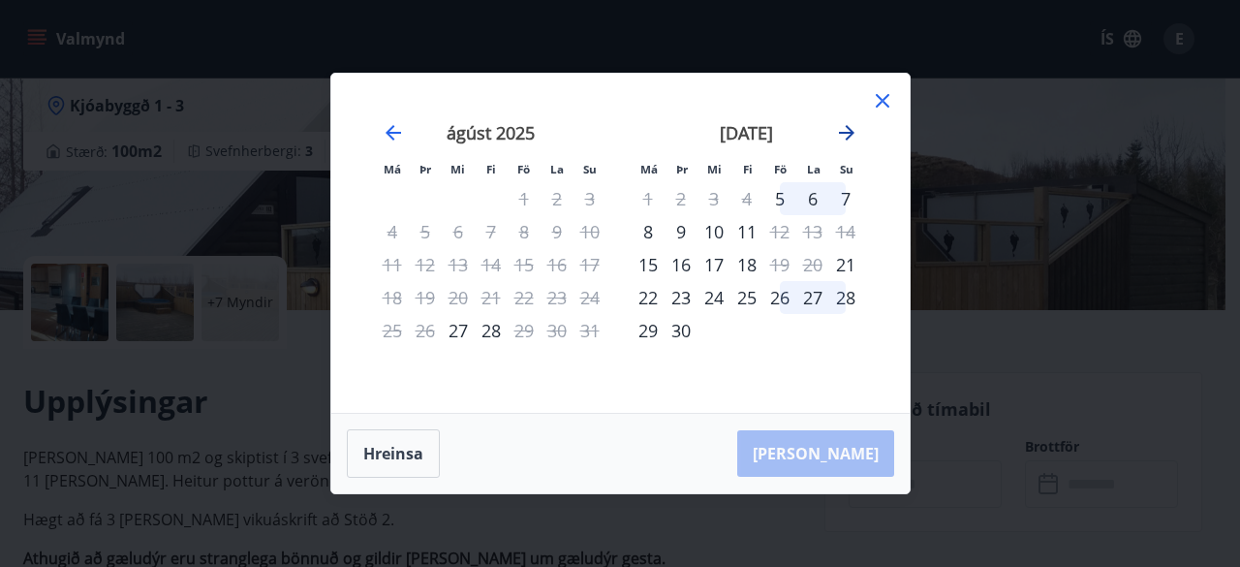
click at [848, 131] on icon "Move forward to switch to the next month." at bounding box center [846, 132] width 23 height 23
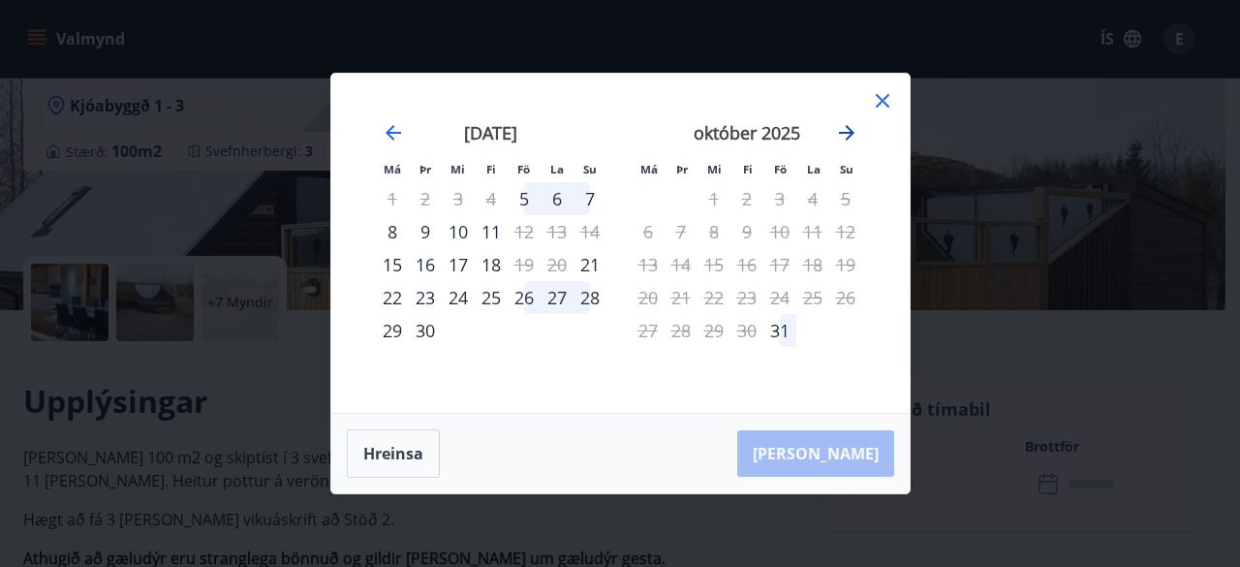
click at [848, 131] on icon "Move forward to switch to the next month." at bounding box center [846, 132] width 23 height 23
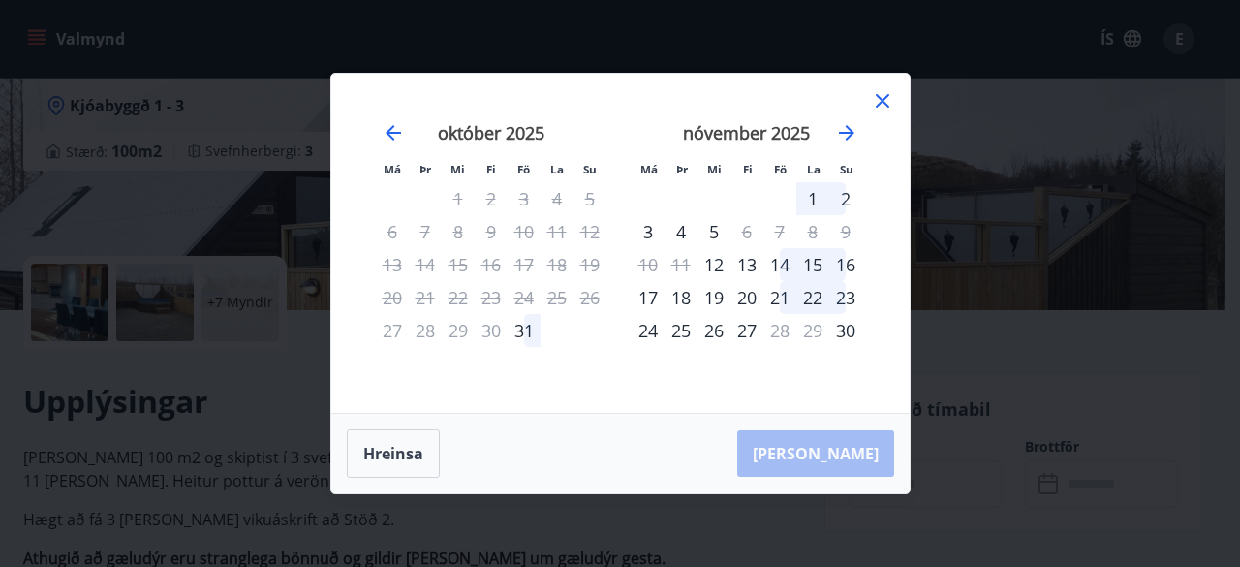
click at [781, 261] on div "14" at bounding box center [779, 264] width 33 height 33
click at [824, 270] on div "15" at bounding box center [812, 264] width 33 height 33
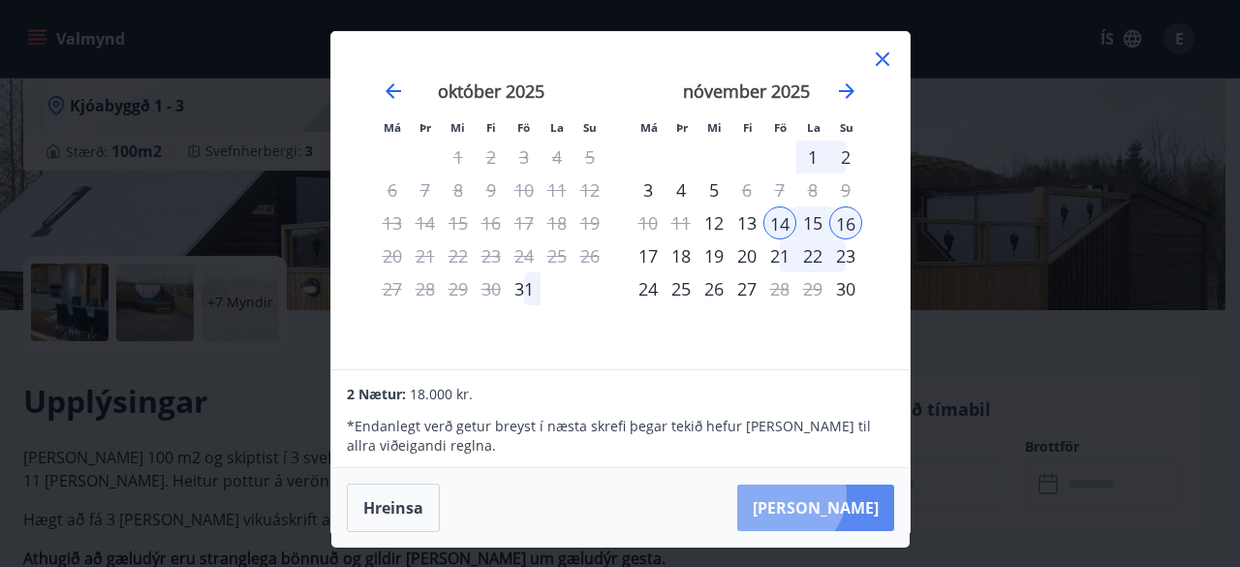
click at [846, 493] on button "Taka Frá" at bounding box center [815, 507] width 157 height 46
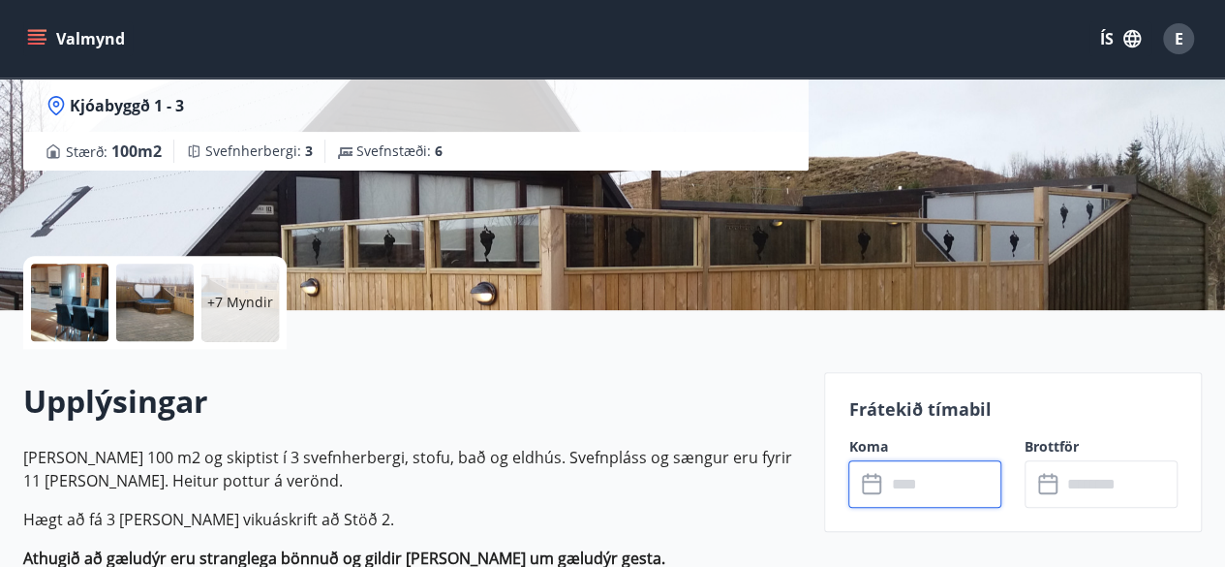
type input "******"
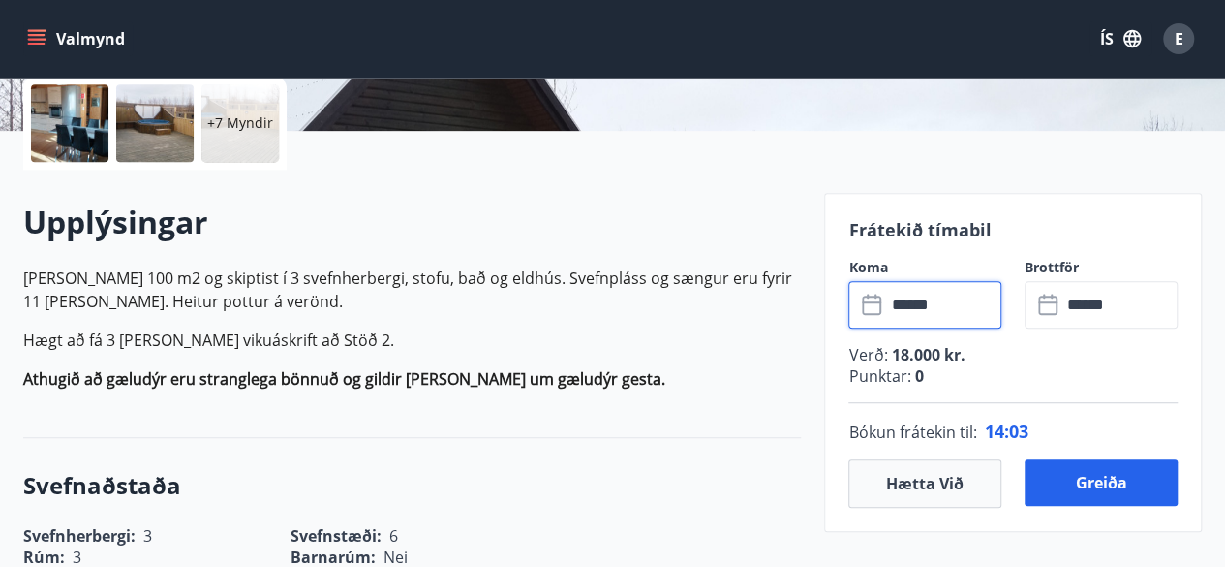
scroll to position [465, 0]
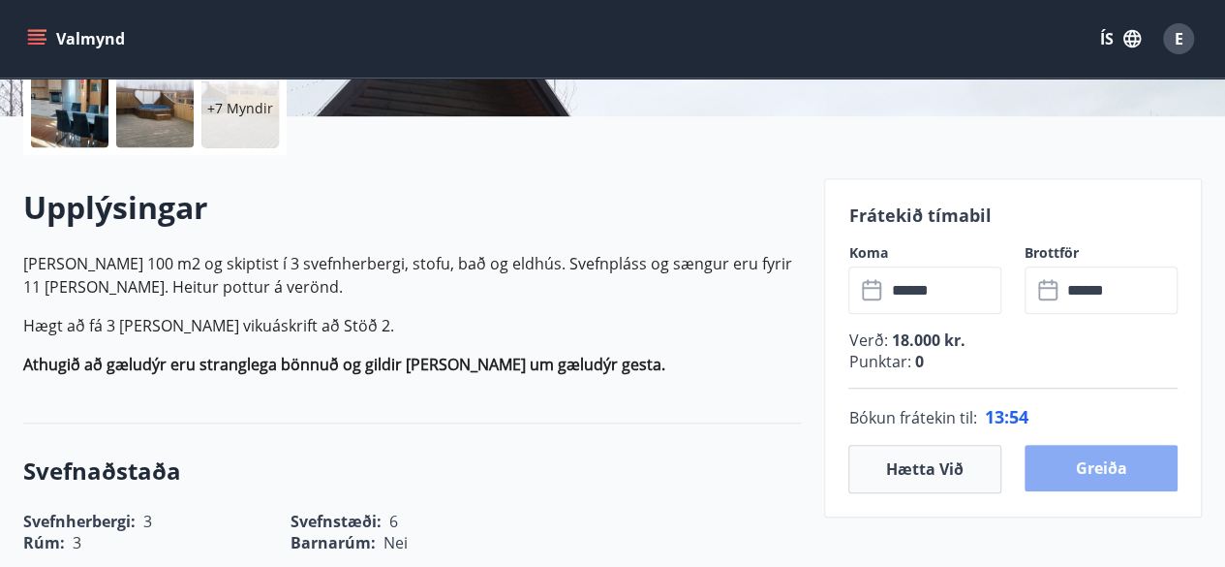
click at [1104, 470] on button "Greiða" at bounding box center [1101, 468] width 153 height 46
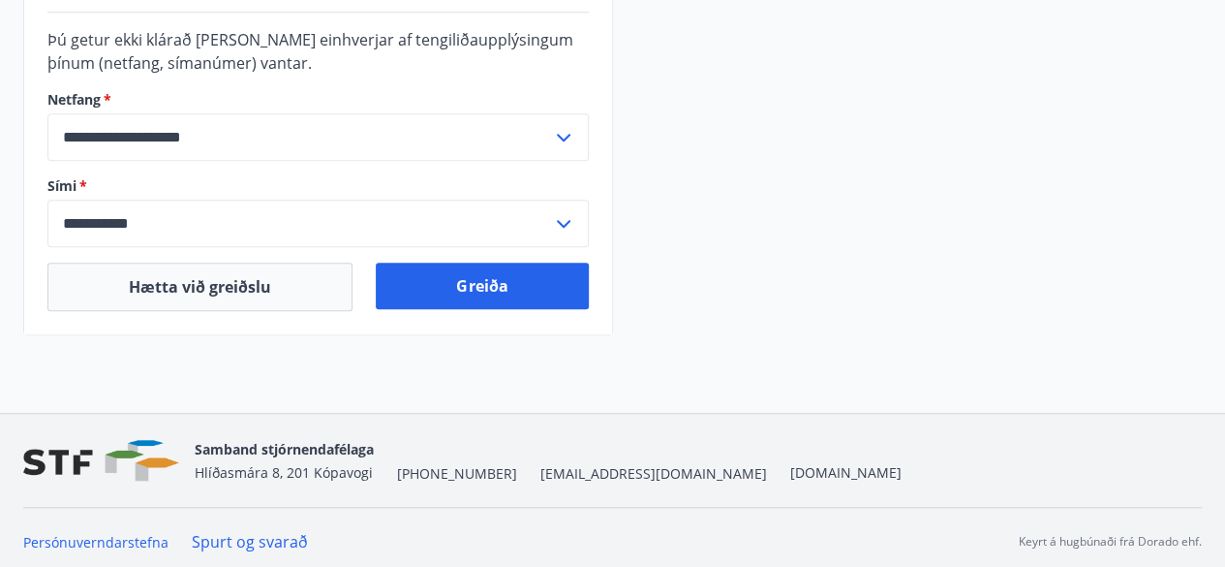
scroll to position [687, 0]
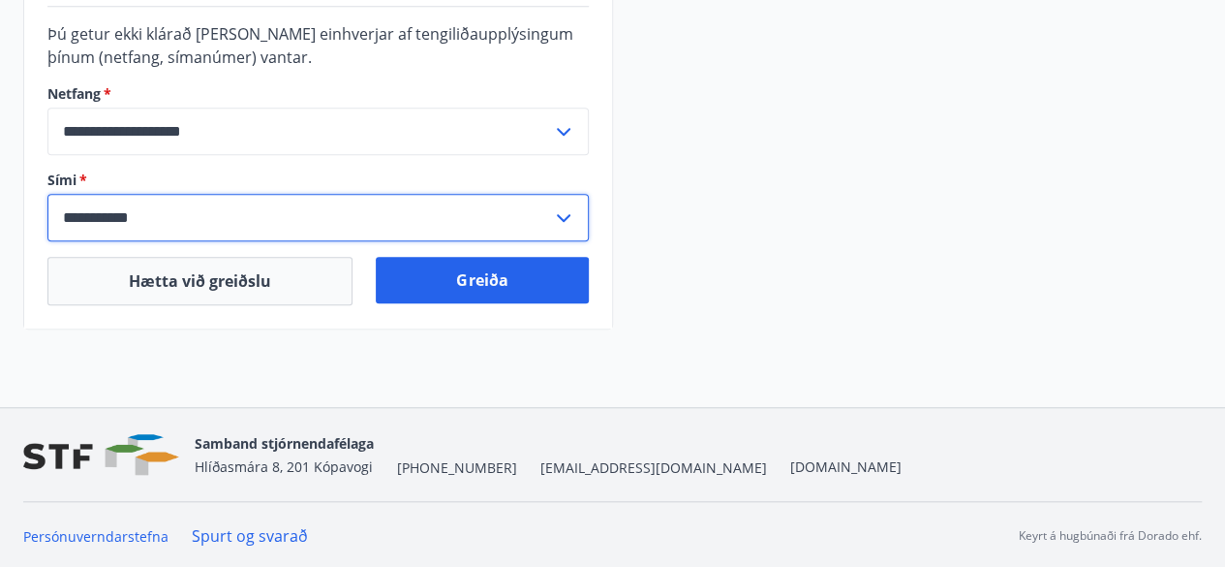
click at [167, 211] on input "**********" at bounding box center [299, 217] width 505 height 47
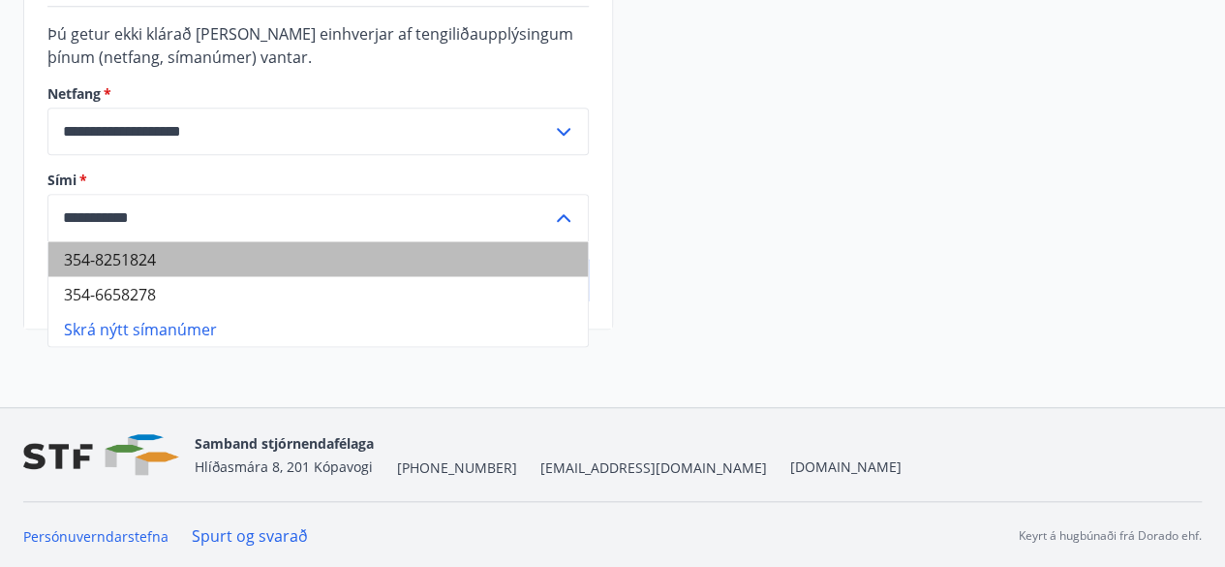
click at [142, 261] on li "354-8251824" at bounding box center [318, 258] width 540 height 35
type input "**********"
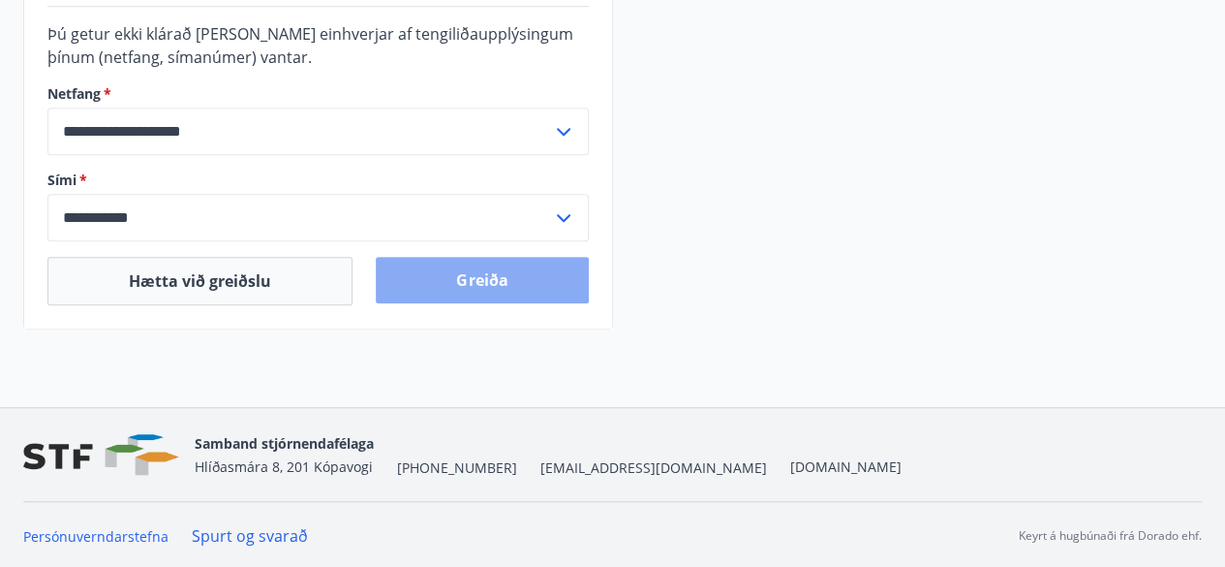
click at [492, 278] on button "Greiða" at bounding box center [482, 280] width 212 height 46
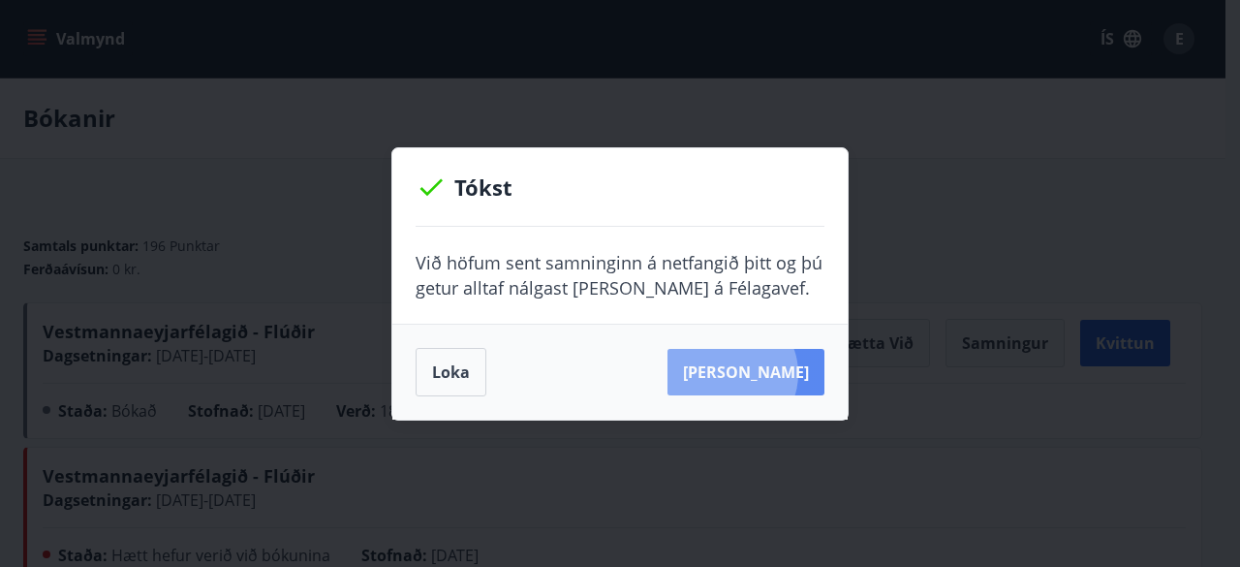
click at [760, 373] on button "[PERSON_NAME]" at bounding box center [745, 372] width 157 height 46
click at [747, 377] on button "[PERSON_NAME]" at bounding box center [745, 372] width 157 height 46
click at [976, 462] on div "Tókst Við höfum sent samninginn á netfangið þitt og þú getur alltaf nálgast [PE…" at bounding box center [620, 283] width 1240 height 567
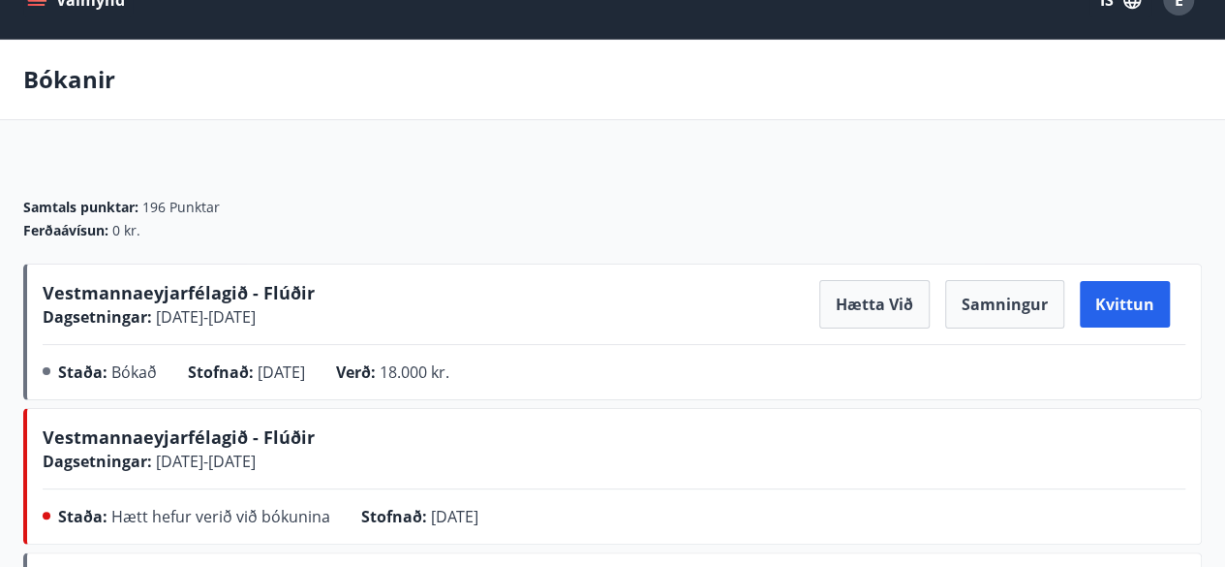
scroll to position [77, 0]
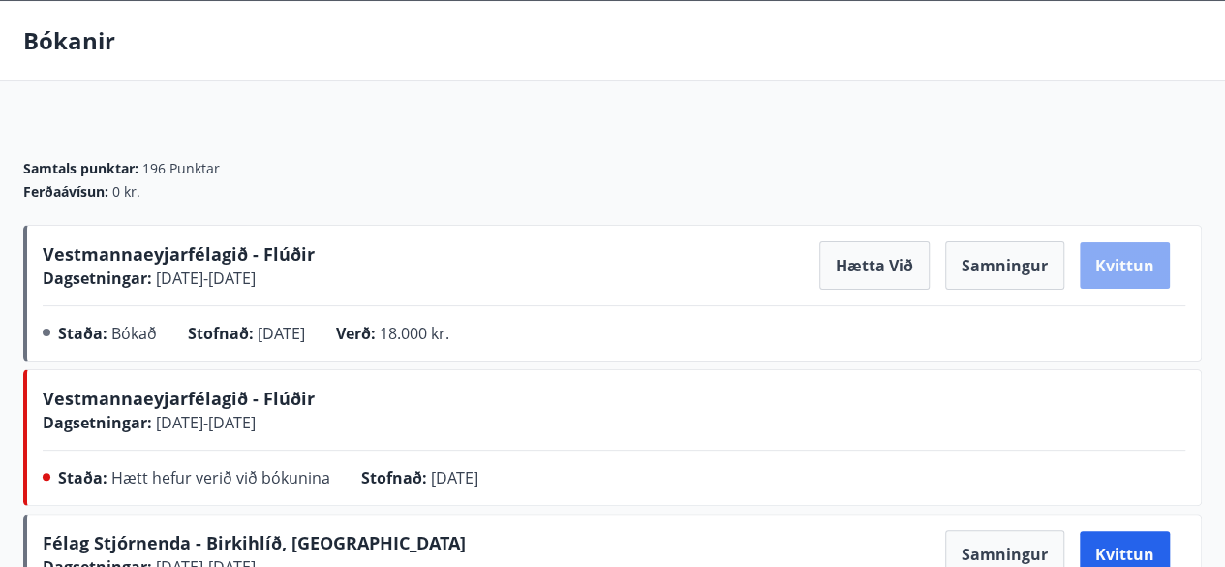
click at [1120, 267] on button "Kvittun" at bounding box center [1125, 265] width 90 height 46
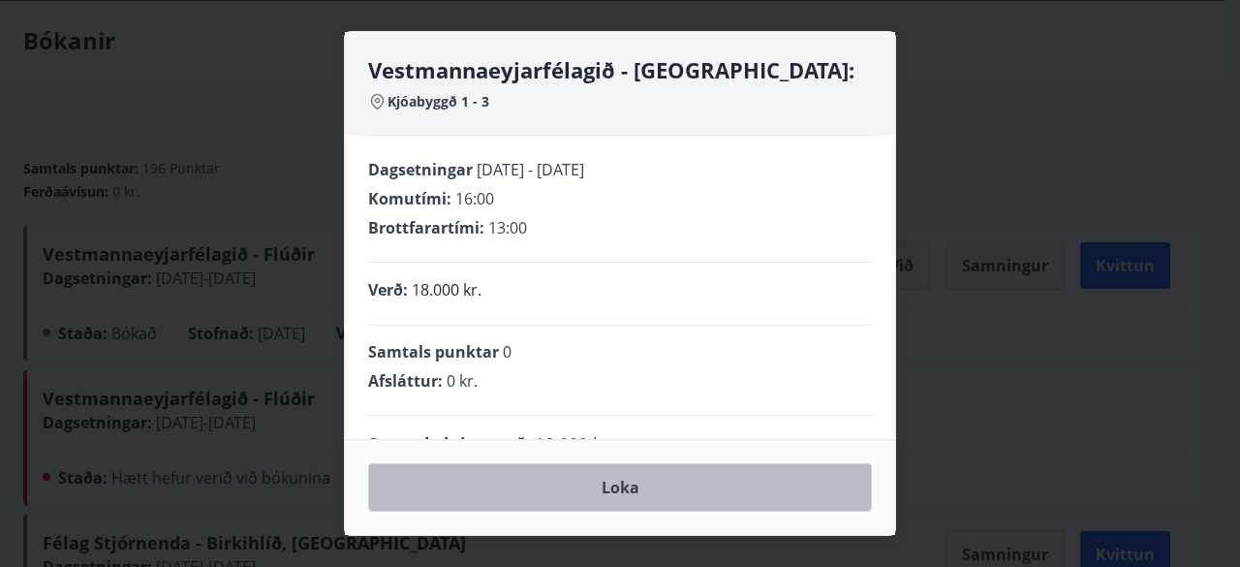
click at [590, 495] on button "Loka" at bounding box center [620, 487] width 504 height 48
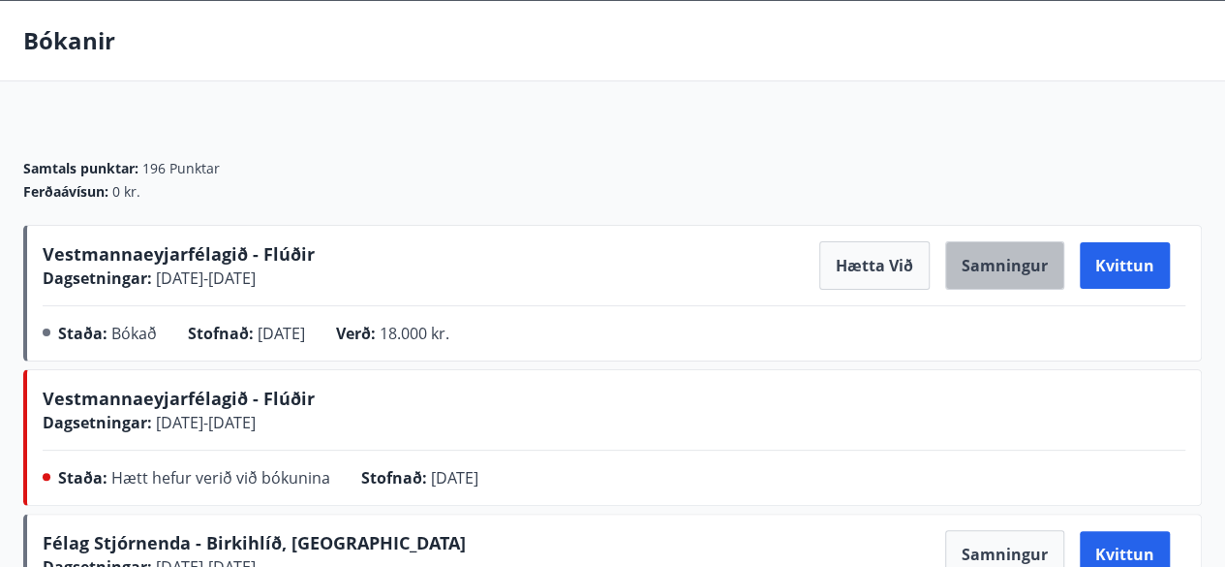
click at [999, 259] on button "Samningur" at bounding box center [1004, 265] width 119 height 48
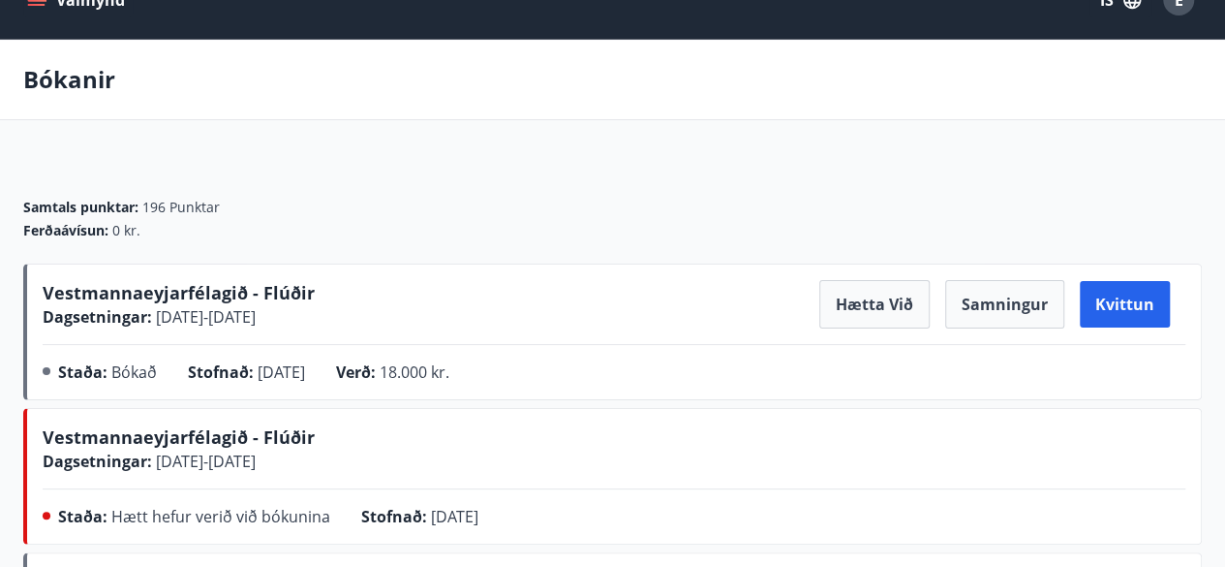
scroll to position [0, 0]
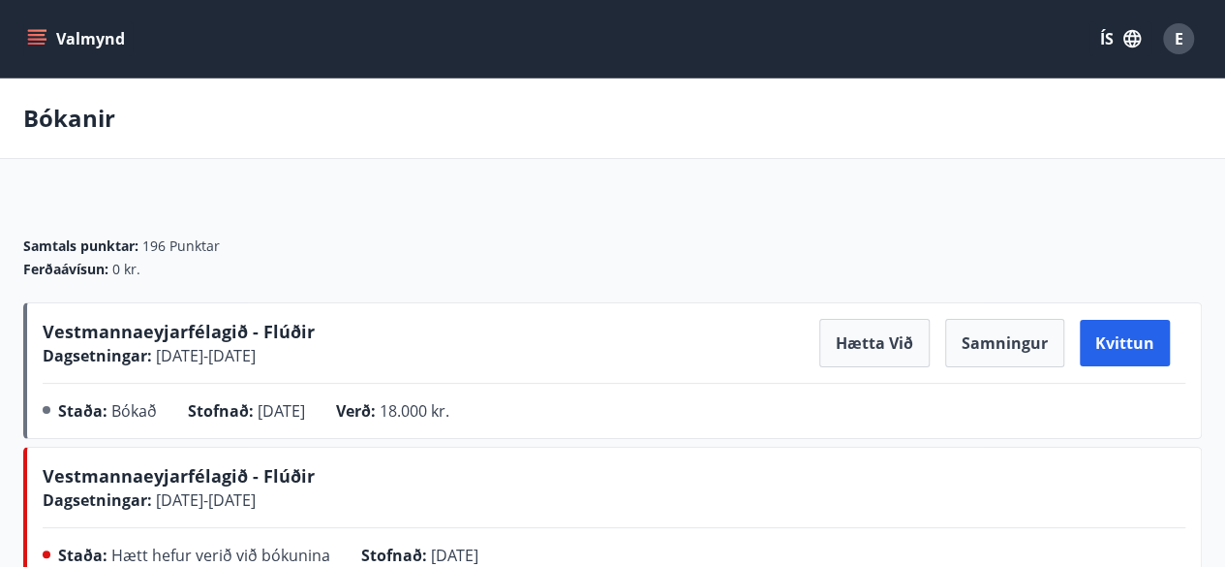
click at [88, 31] on button "Valmynd" at bounding box center [77, 38] width 109 height 35
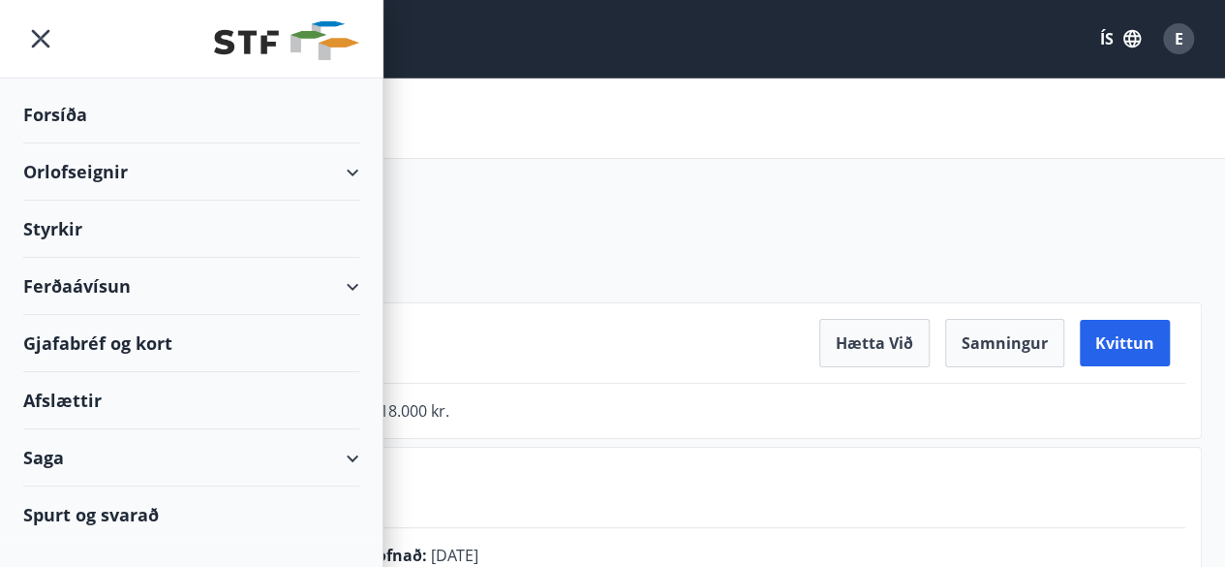
click at [29, 16] on div at bounding box center [191, 39] width 383 height 78
click at [39, 40] on icon "menu" at bounding box center [41, 39] width 18 height 18
